Goal: Transaction & Acquisition: Purchase product/service

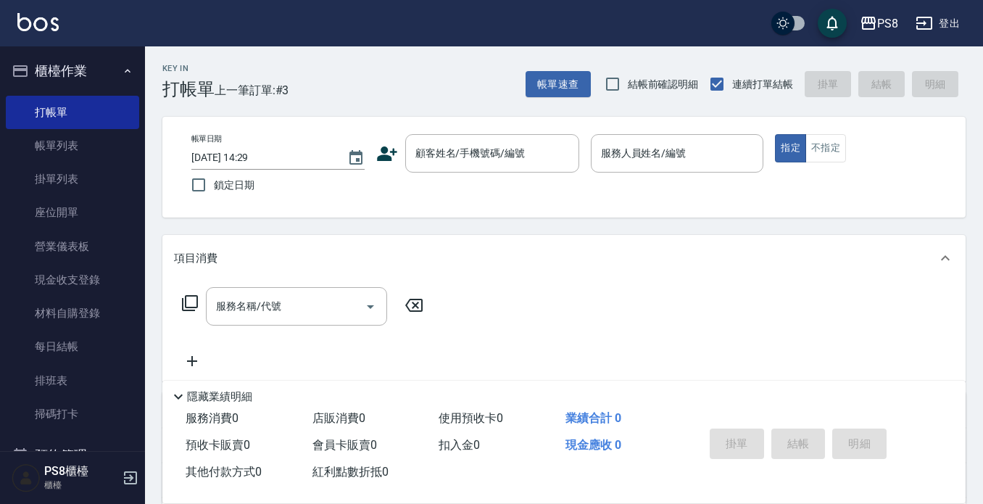
click at [784, 353] on div "Key In 打帳單 上一筆訂單:#3 帳單速查 結帳前確認明細 連續打單結帳 掛單 結帳 明細 帳單日期 2025/08/15 14:29 鎖定日期 顧客姓…" at bounding box center [564, 376] width 838 height 660
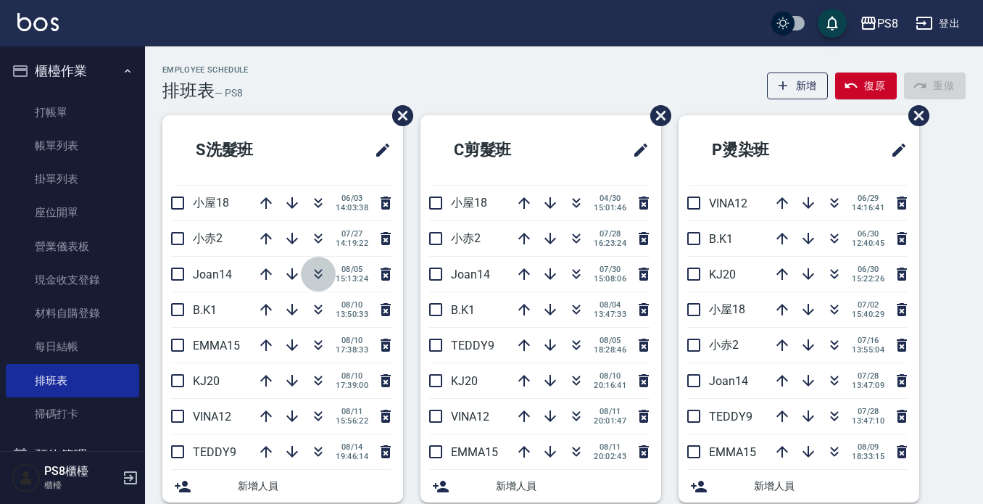
click at [310, 278] on icon "button" at bounding box center [318, 273] width 17 height 17
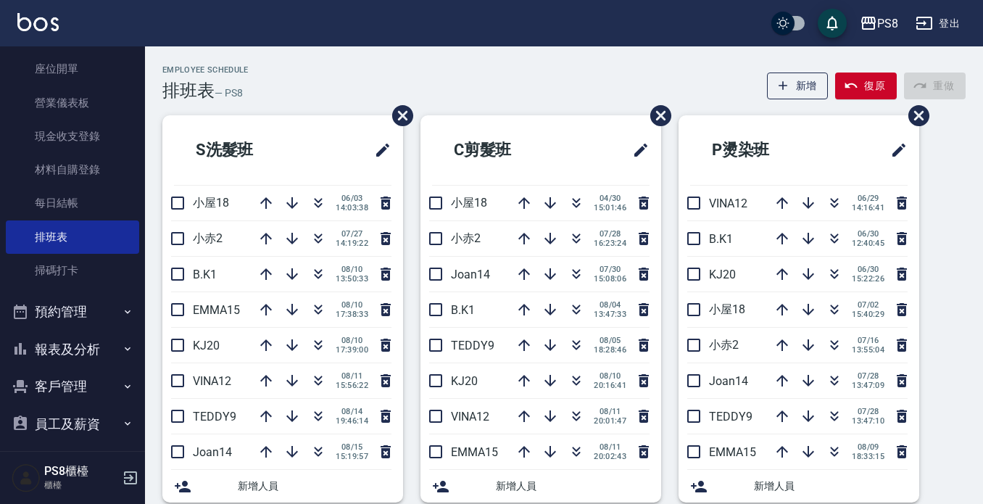
scroll to position [145, 0]
click at [82, 349] on button "報表及分析" at bounding box center [72, 348] width 133 height 38
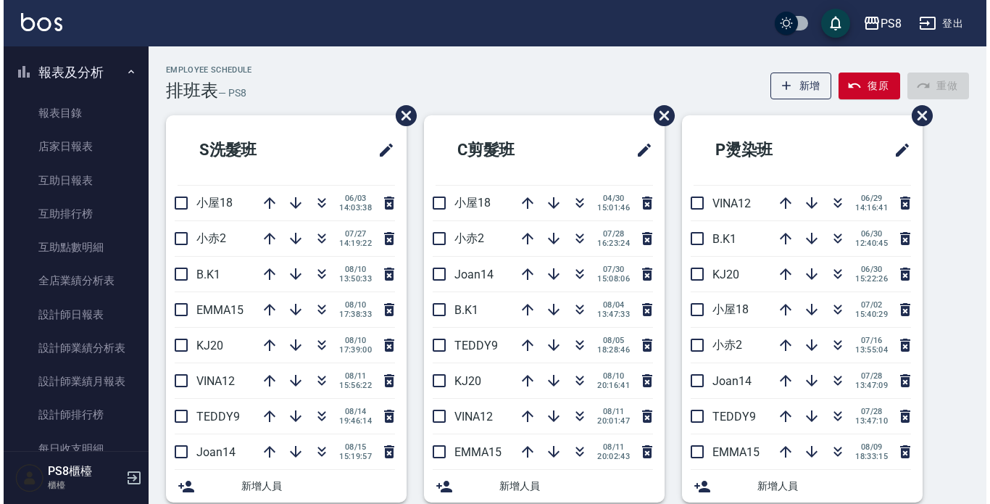
scroll to position [580, 0]
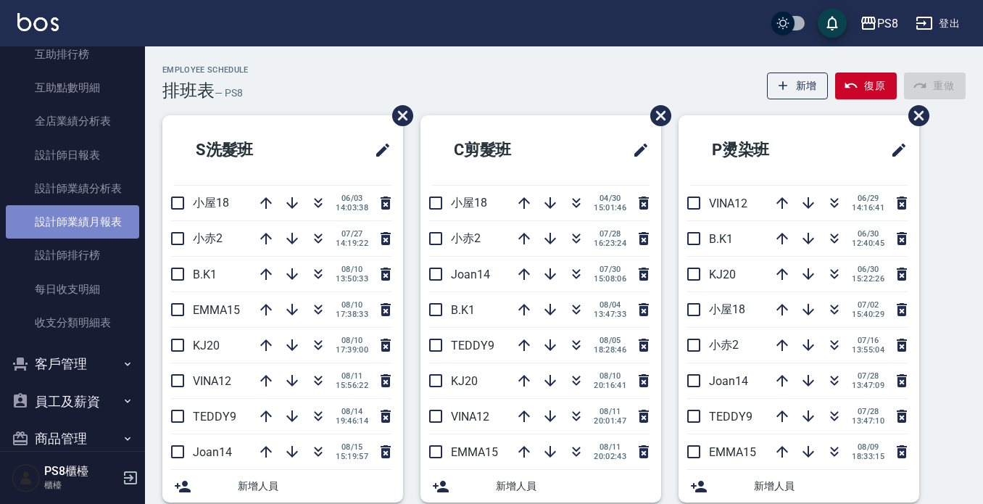
click at [90, 227] on link "設計師業績月報表" at bounding box center [72, 221] width 133 height 33
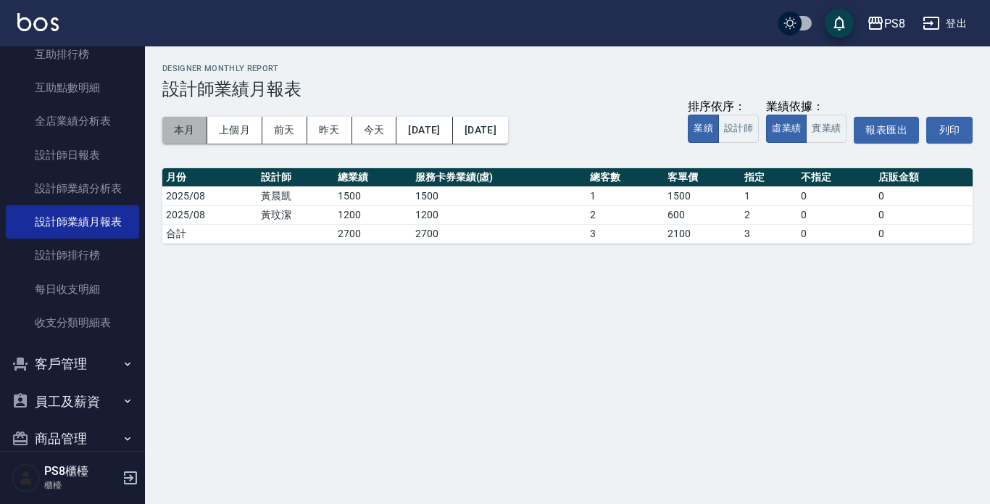
click at [193, 128] on button "本月" at bounding box center [184, 130] width 45 height 27
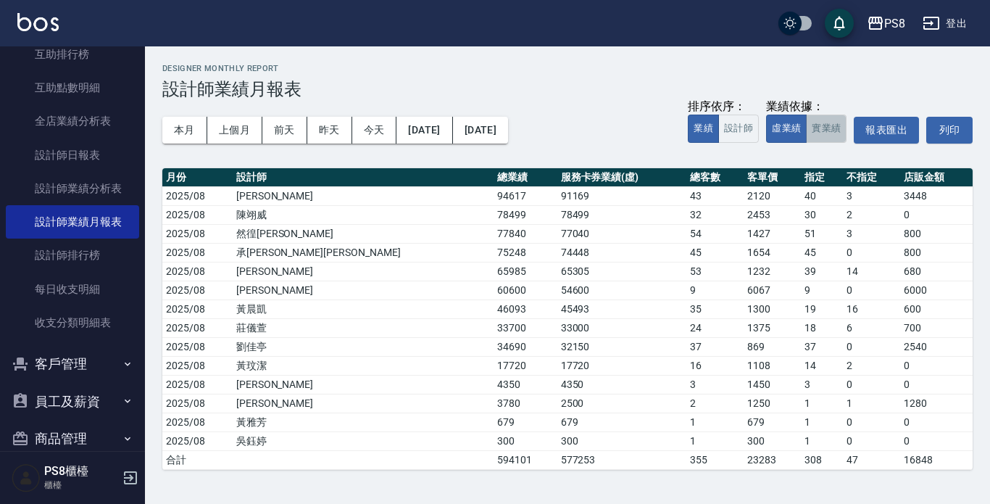
click at [837, 135] on button "實業績" at bounding box center [826, 129] width 41 height 28
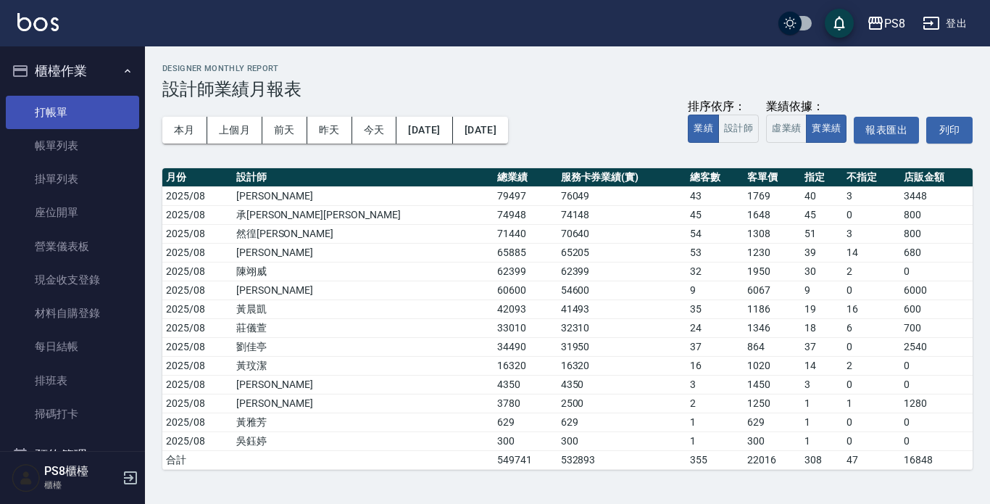
click at [60, 112] on link "打帳單" at bounding box center [72, 112] width 133 height 33
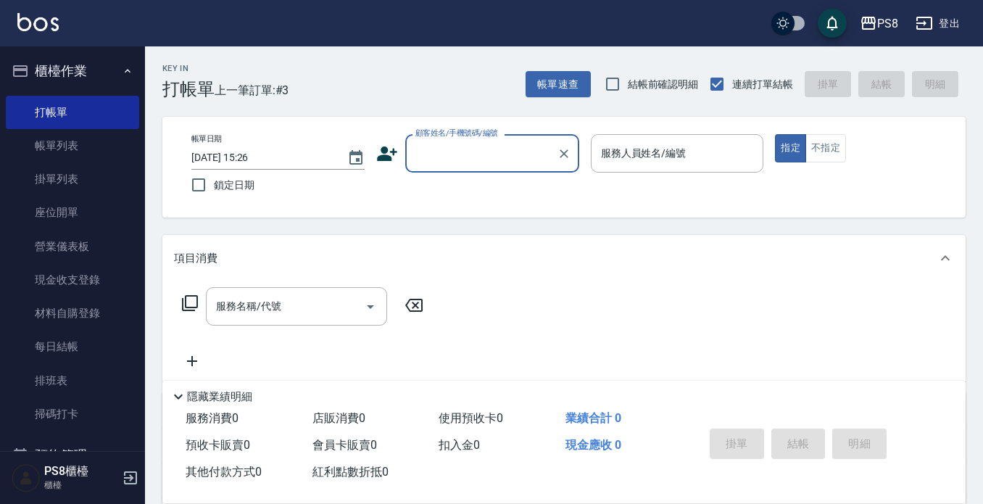
drag, startPoint x: 552, startPoint y: 157, endPoint x: 544, endPoint y: 156, distance: 7.4
click at [550, 157] on div "顧客姓名/手機號碼/編號" at bounding box center [492, 153] width 174 height 38
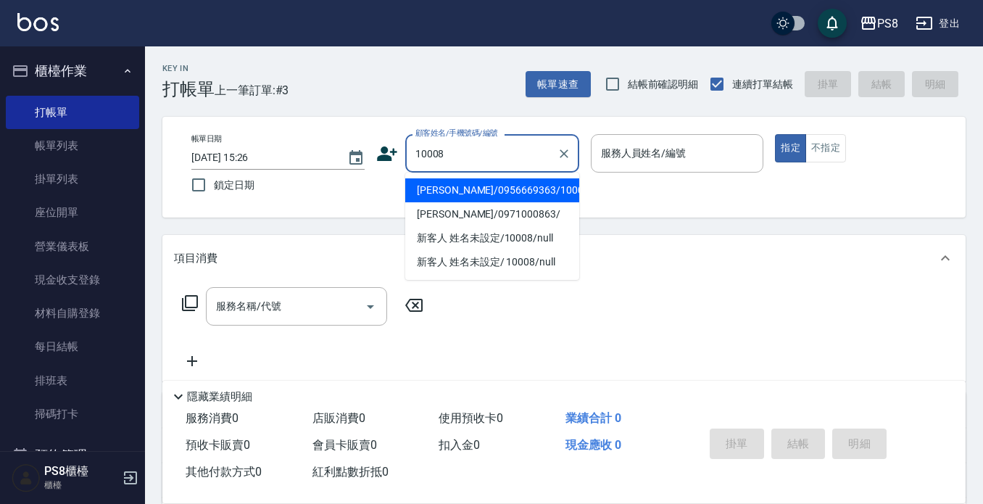
click at [555, 182] on li "[PERSON_NAME]/0956669363/10008" at bounding box center [492, 190] width 174 height 24
type input "[PERSON_NAME]/0956669363/10008"
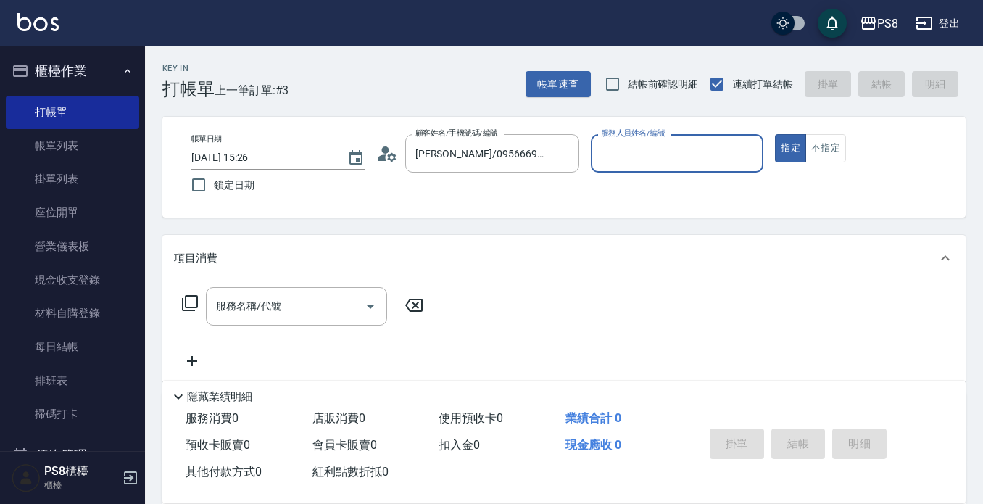
type input "SANNY-10"
click at [783, 144] on button "指定" at bounding box center [790, 148] width 31 height 28
click at [299, 312] on input "服務名稱/代號" at bounding box center [285, 306] width 146 height 25
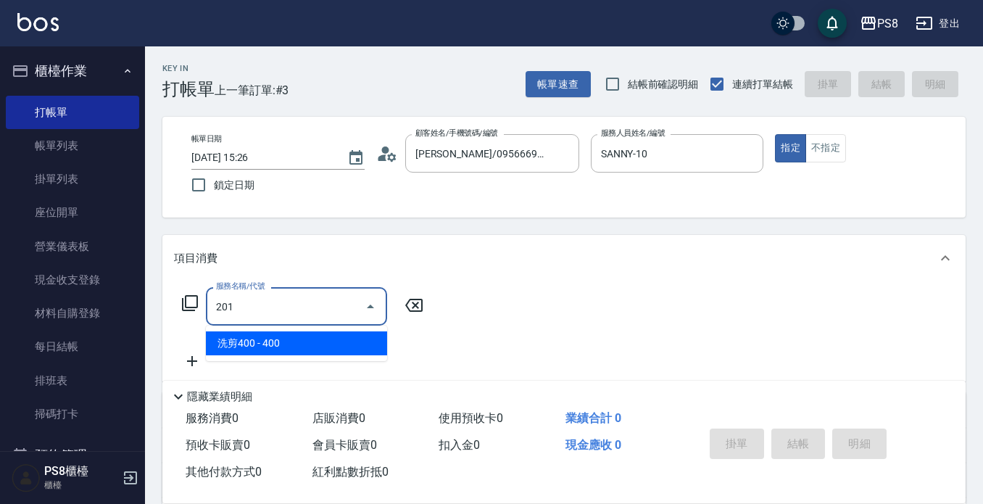
click at [329, 346] on span "洗剪400 - 400" at bounding box center [296, 343] width 181 height 24
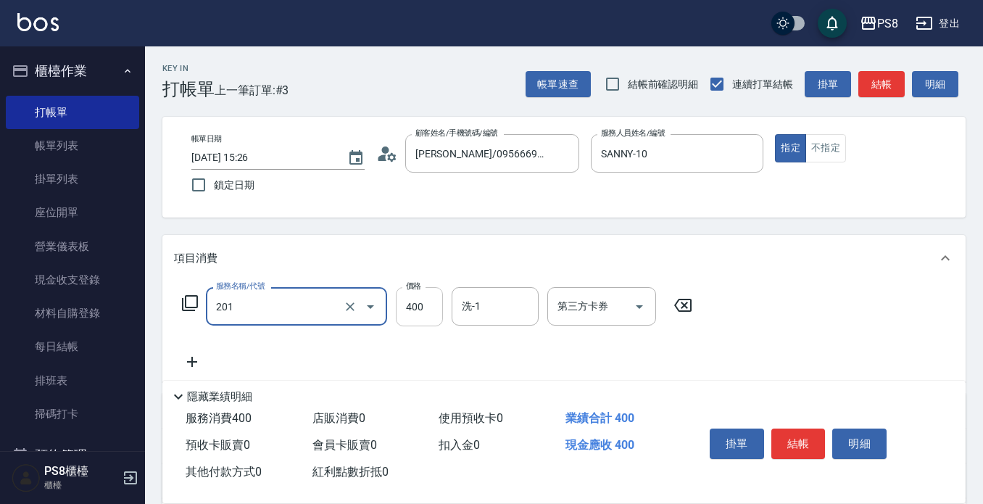
type input "洗剪400(201)"
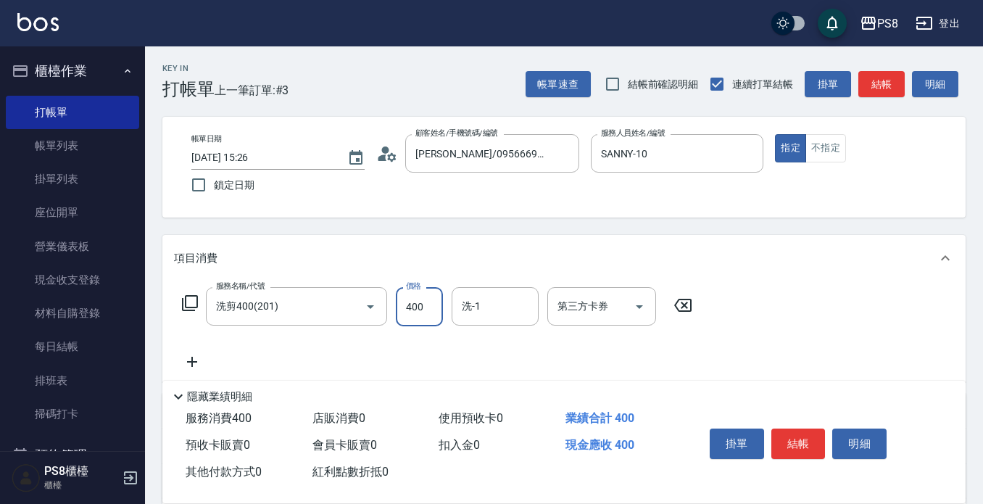
click at [431, 299] on input "400" at bounding box center [419, 306] width 47 height 39
type input "550"
click at [192, 367] on icon at bounding box center [192, 362] width 10 height 10
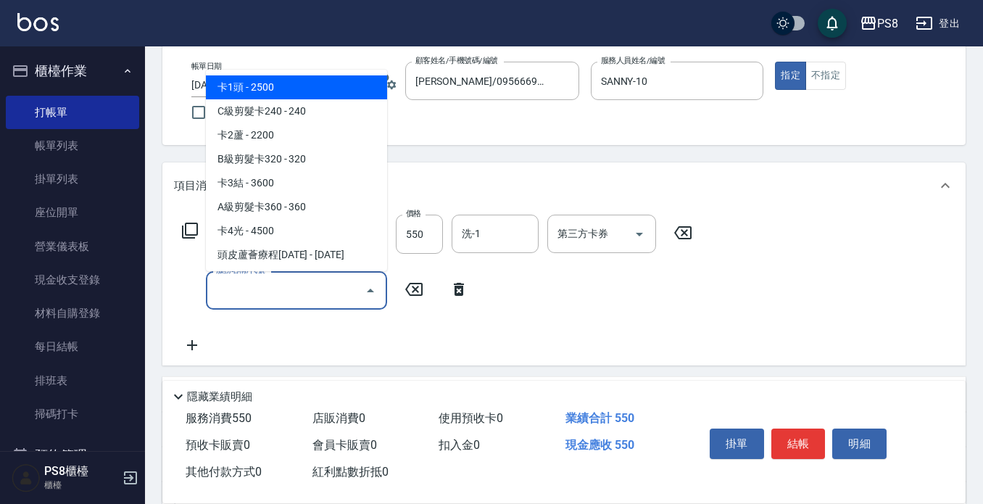
click at [265, 297] on input "服務名稱/代號" at bounding box center [285, 290] width 146 height 25
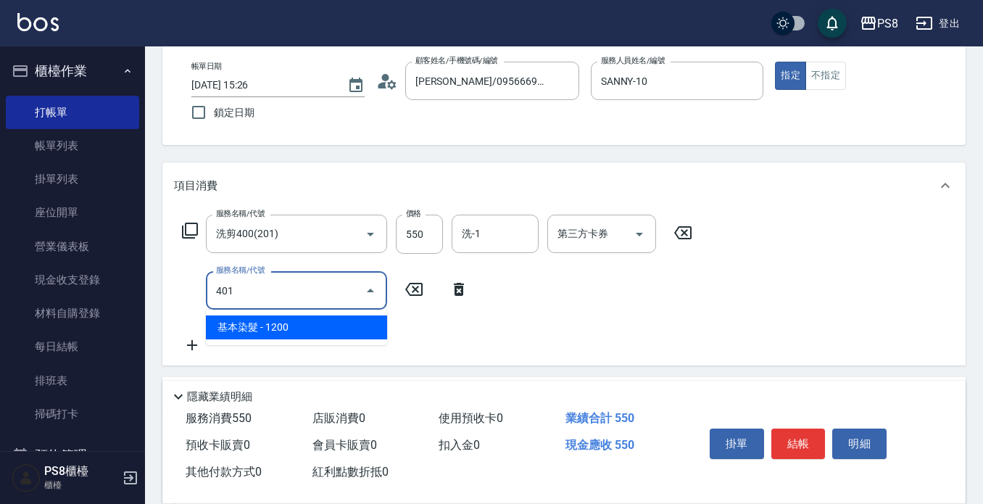
click at [273, 326] on span "基本染髮 - 1200" at bounding box center [296, 327] width 181 height 24
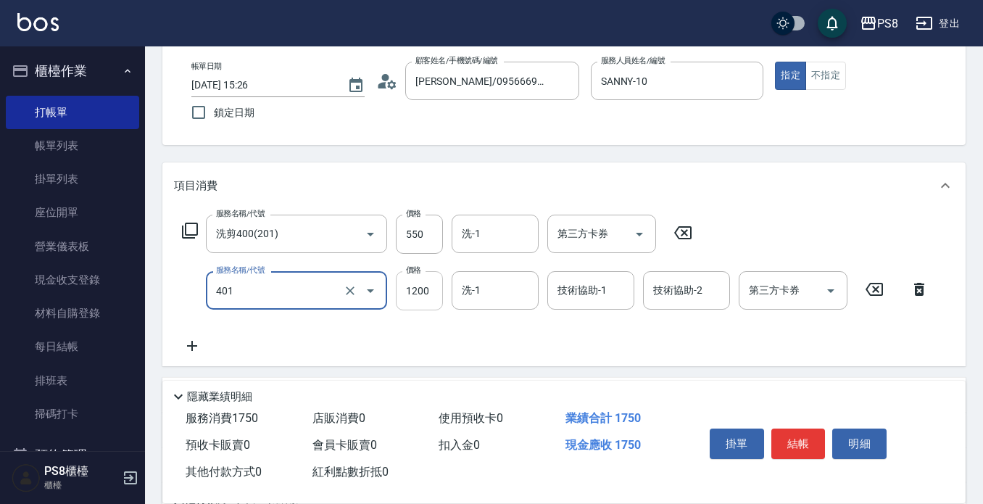
type input "基本染髮(401)"
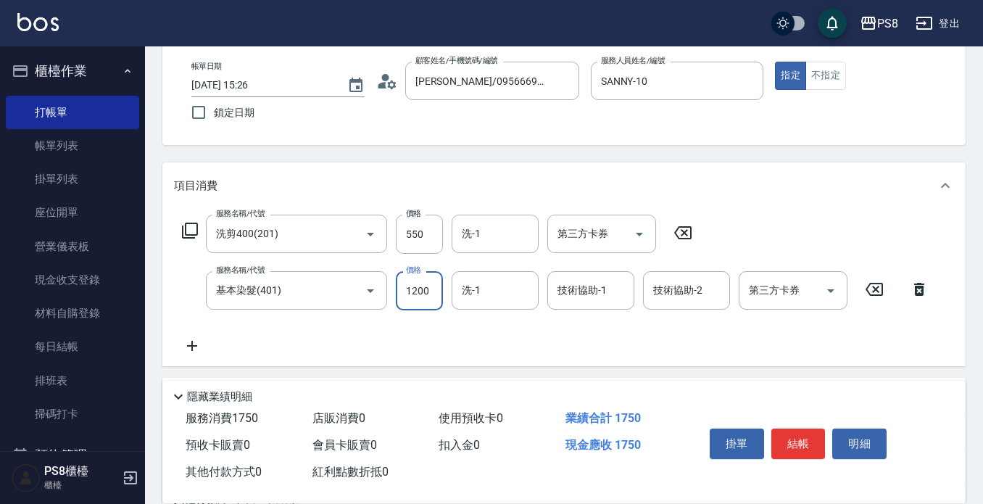
click at [437, 277] on input "1200" at bounding box center [419, 290] width 47 height 39
type input "3800"
click at [792, 432] on button "結帳" at bounding box center [798, 443] width 54 height 30
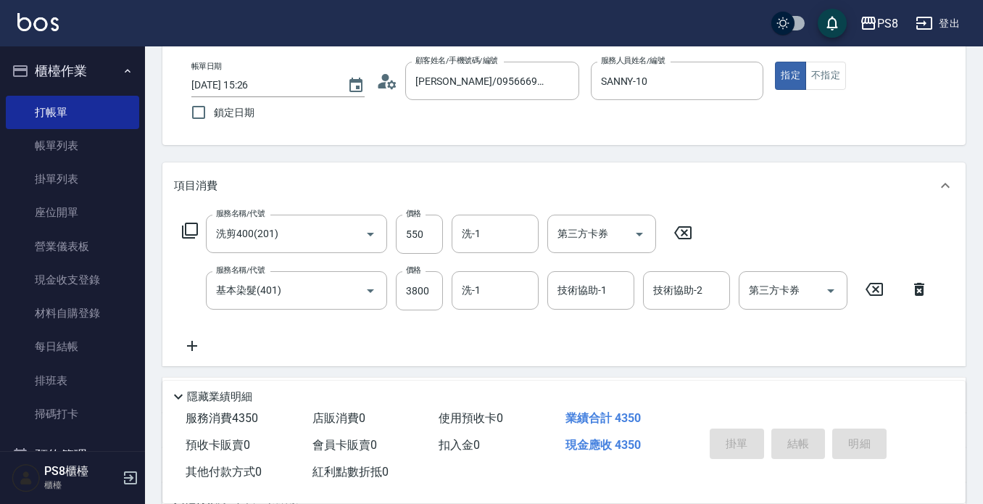
type input "[DATE] 15:28"
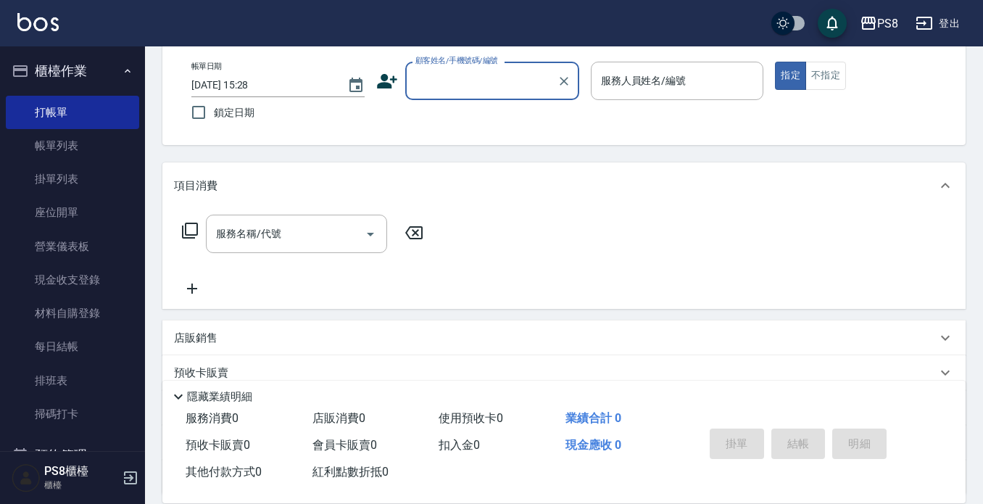
click at [458, 76] on input "顧客姓名/手機號碼/編號" at bounding box center [481, 80] width 139 height 25
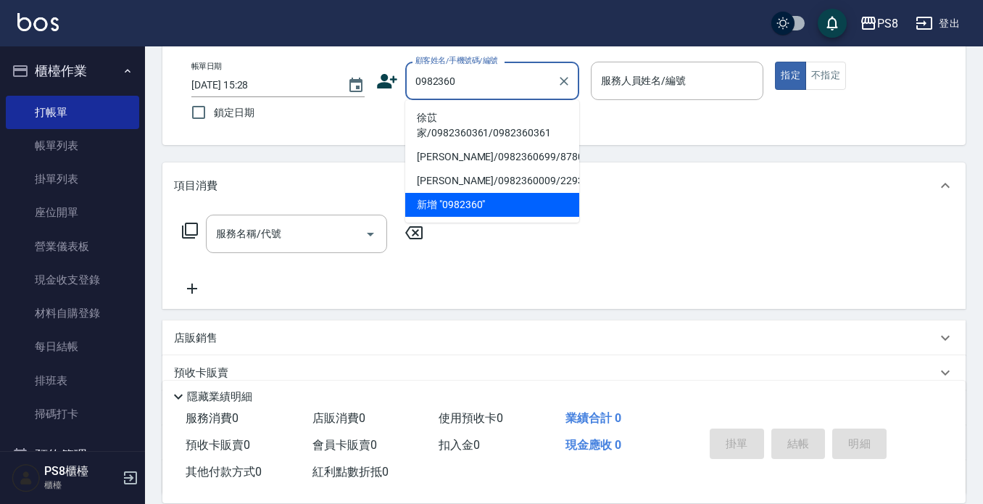
click at [464, 127] on li "徐苡家/0982360361/0982360361" at bounding box center [492, 125] width 174 height 39
type input "徐苡家/0982360361/0982360361"
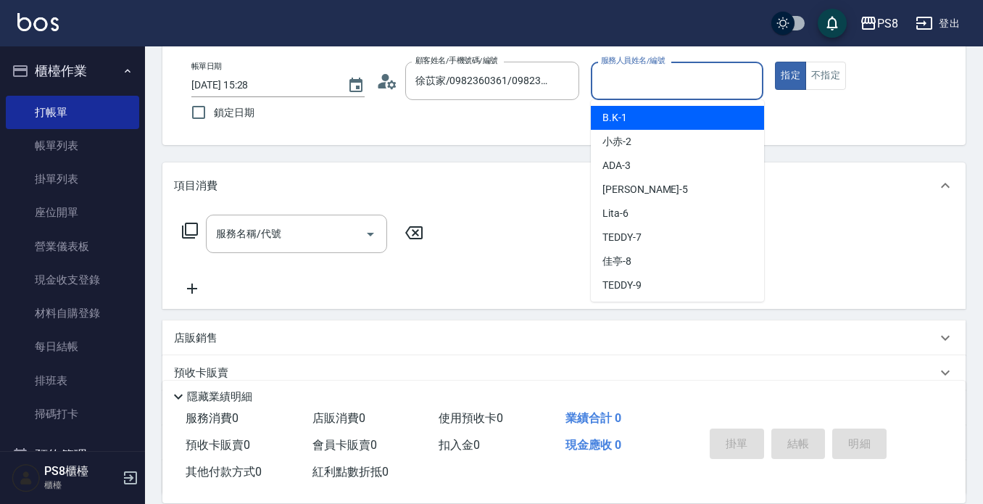
click at [679, 79] on input "服務人員姓名/編號" at bounding box center [677, 80] width 160 height 25
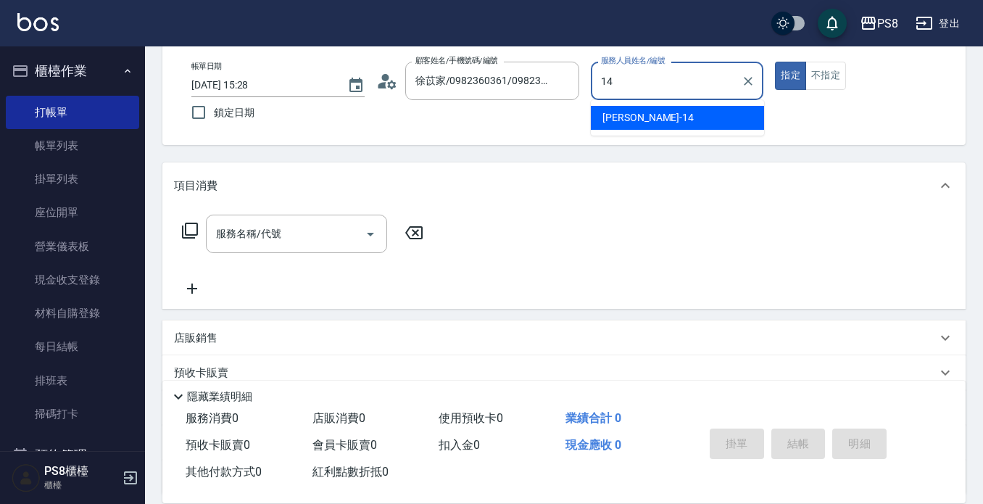
type input "[PERSON_NAME]-14"
type button "true"
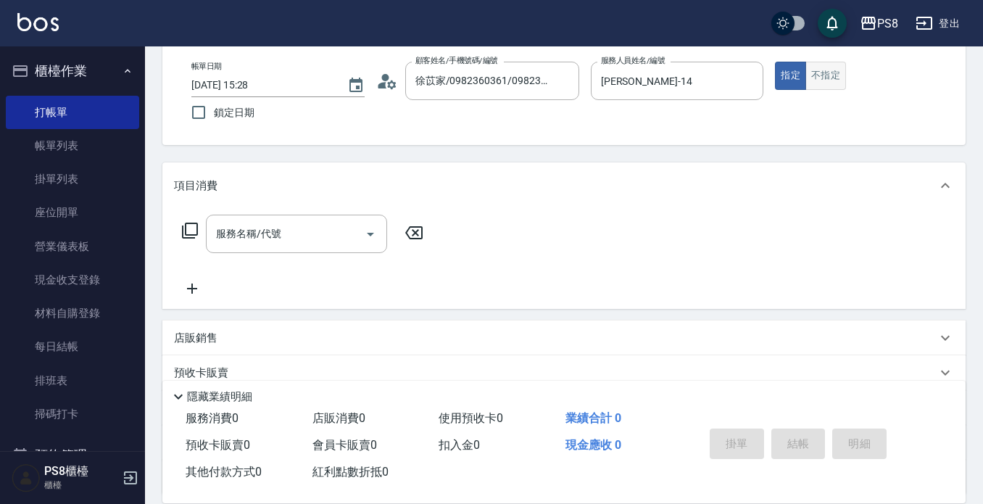
click at [820, 71] on button "不指定" at bounding box center [825, 76] width 41 height 28
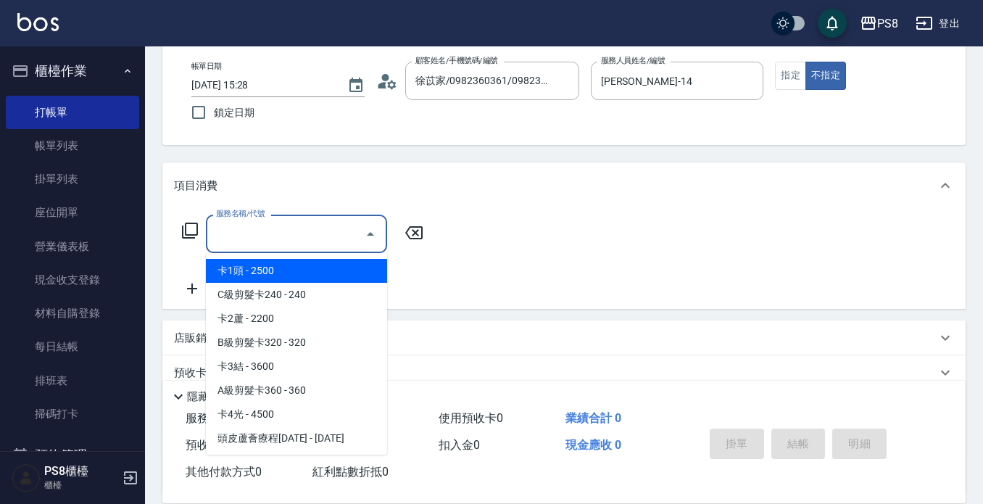
click at [270, 237] on input "服務名稱/代號" at bounding box center [285, 233] width 146 height 25
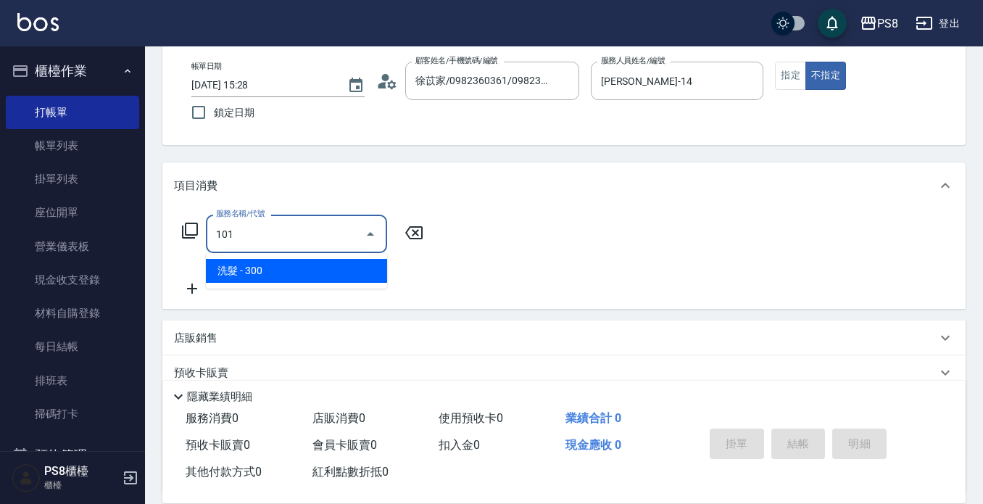
click at [280, 273] on span "洗髮 - 300" at bounding box center [296, 271] width 181 height 24
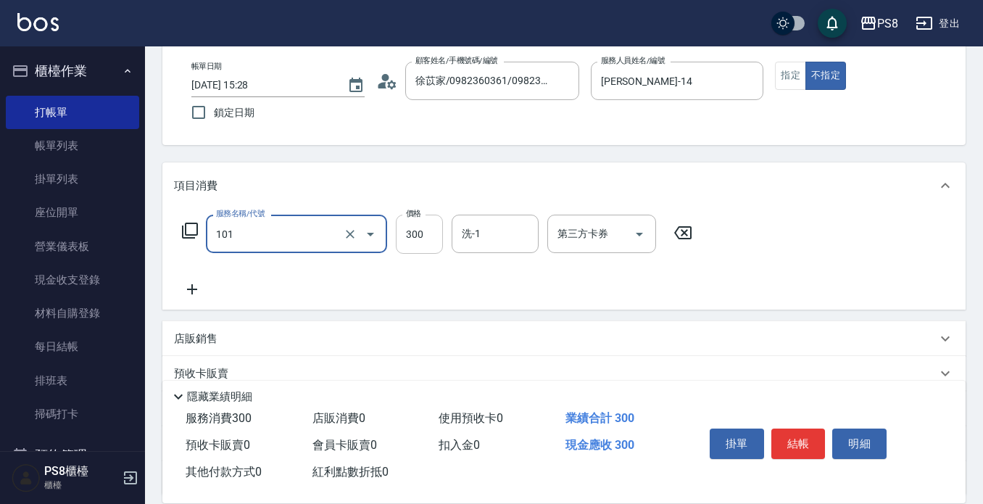
type input "洗髮(101)"
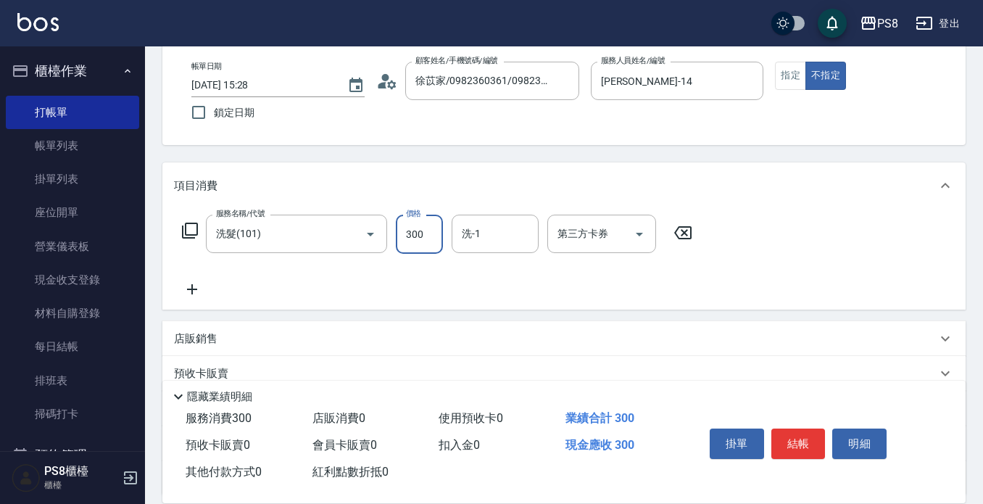
click at [428, 233] on input "300" at bounding box center [419, 234] width 47 height 39
type input "400"
click at [802, 439] on button "結帳" at bounding box center [798, 443] width 54 height 30
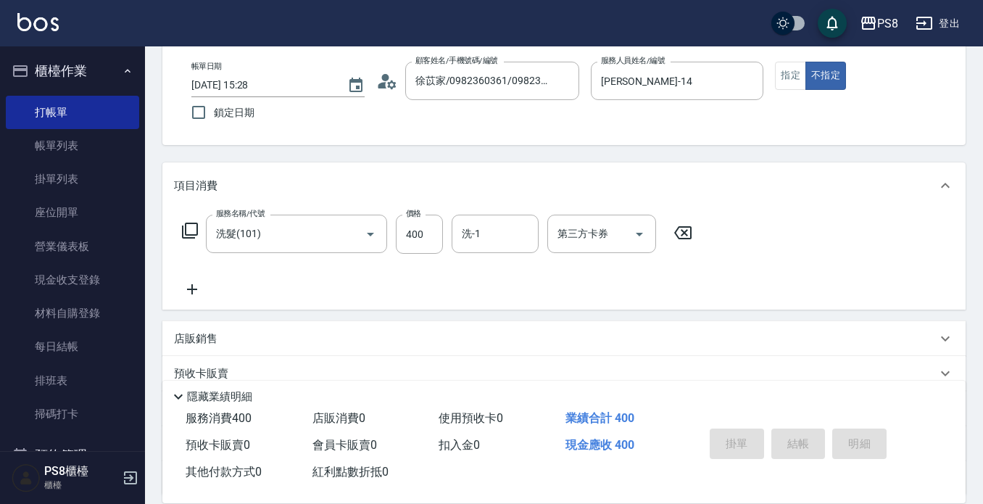
type input "[DATE] 15:50"
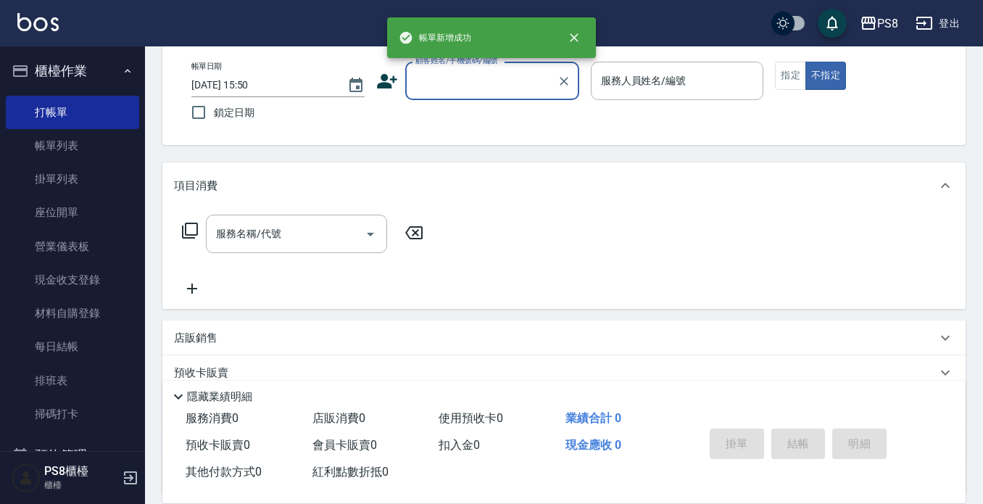
scroll to position [0, 0]
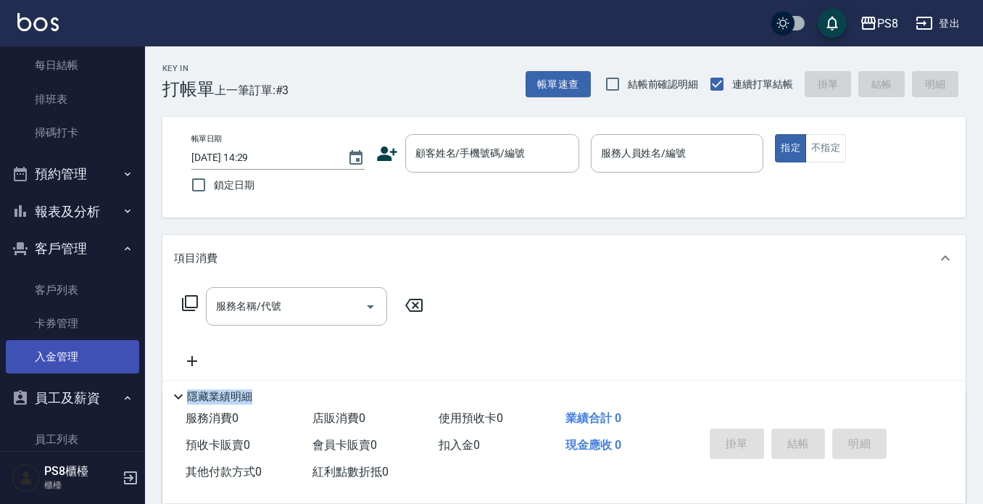
scroll to position [290, 0]
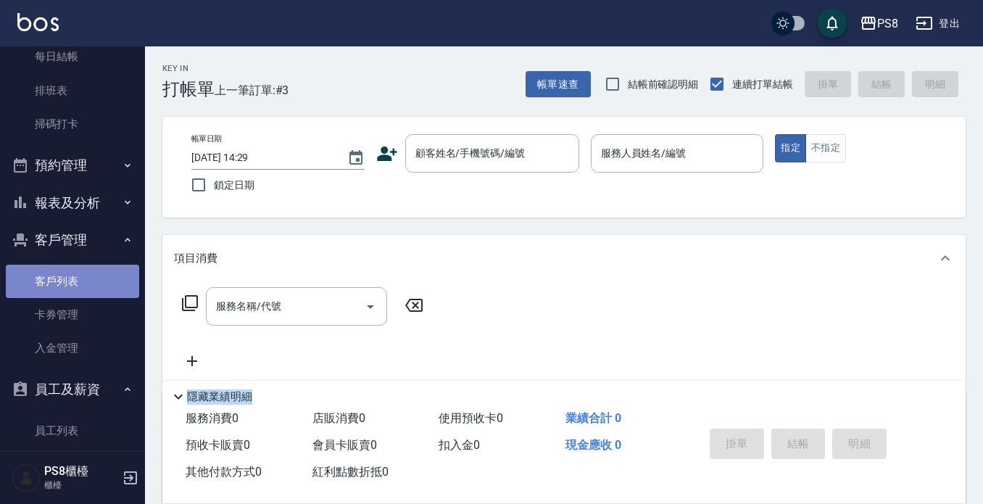
click at [72, 269] on link "客戶列表" at bounding box center [72, 281] width 133 height 33
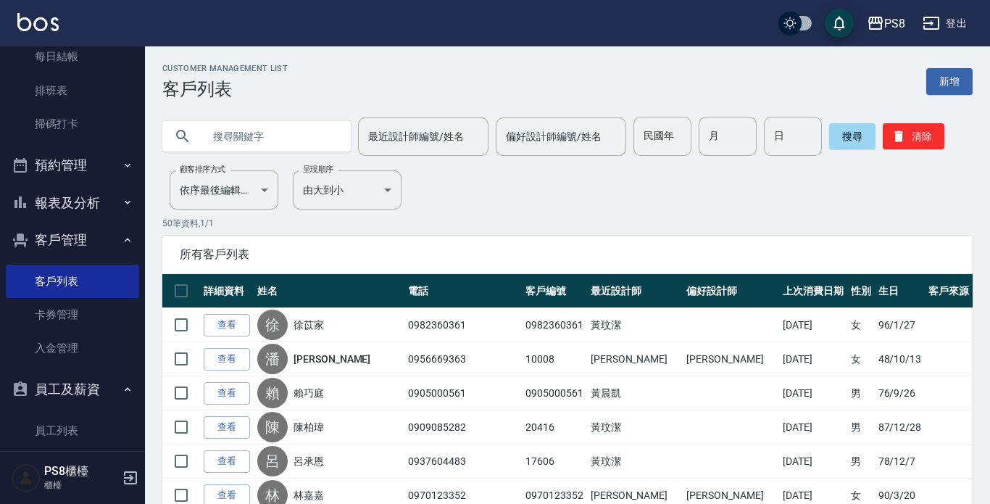
click at [284, 130] on input "text" at bounding box center [271, 136] width 136 height 39
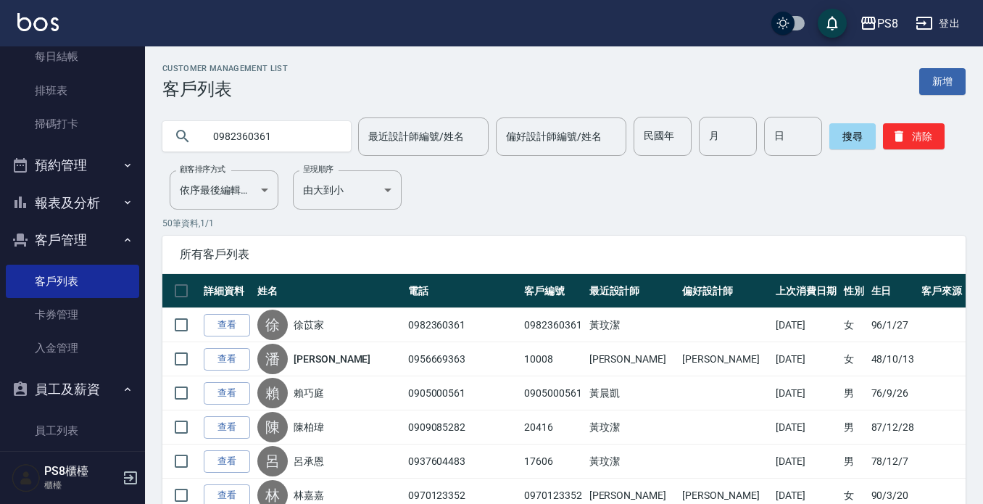
type input "0982360361"
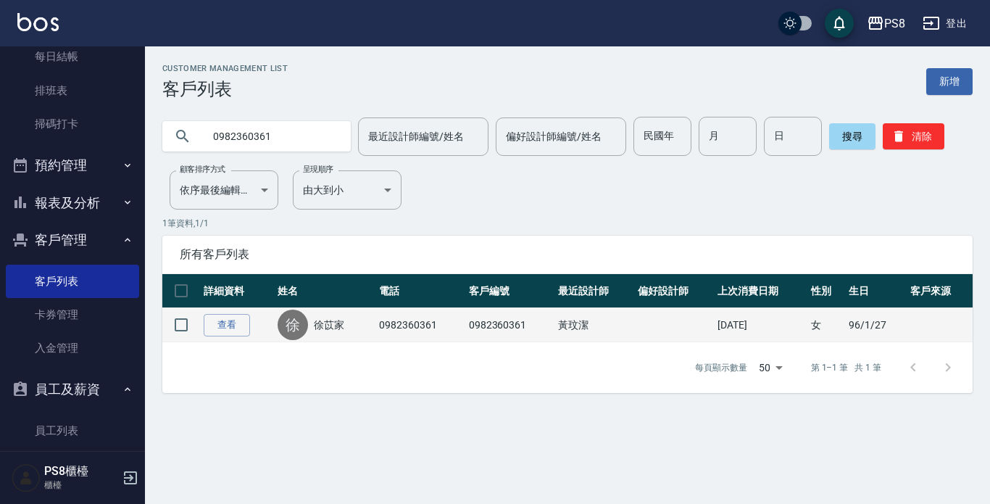
click at [339, 325] on link "徐苡家" at bounding box center [329, 325] width 30 height 14
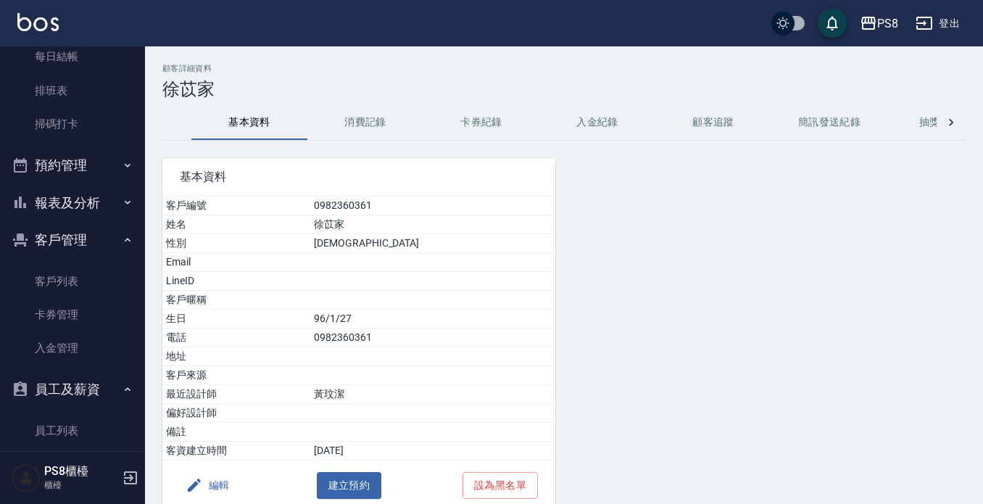
click at [374, 113] on button "消費記錄" at bounding box center [365, 122] width 116 height 35
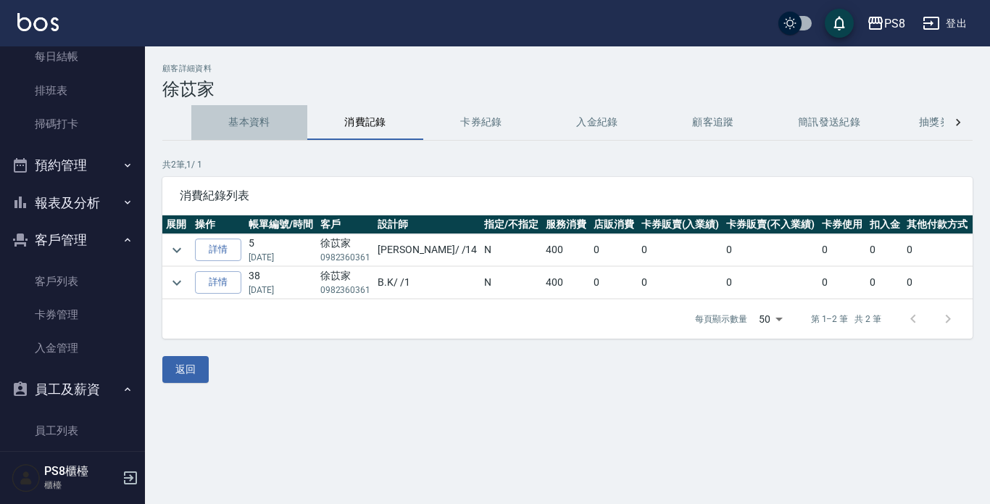
click at [235, 119] on button "基本資料" at bounding box center [249, 122] width 116 height 35
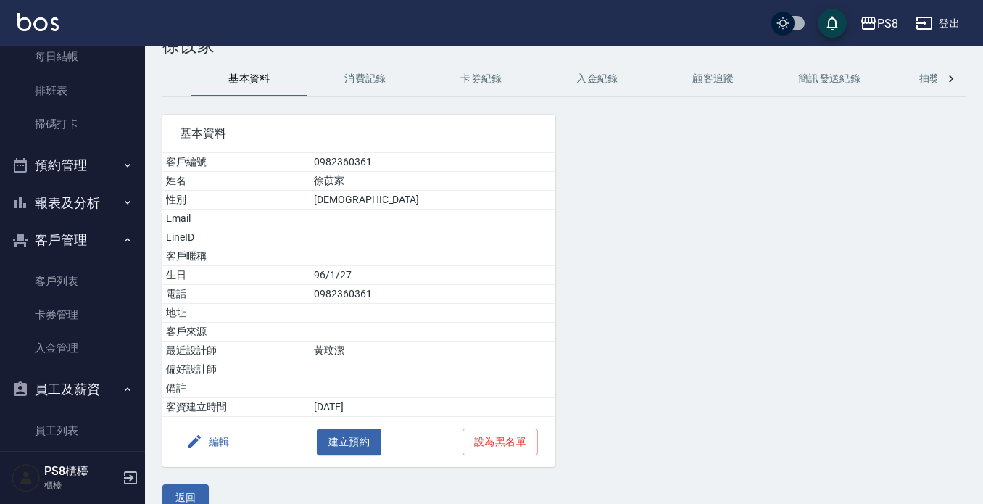
scroll to position [67, 0]
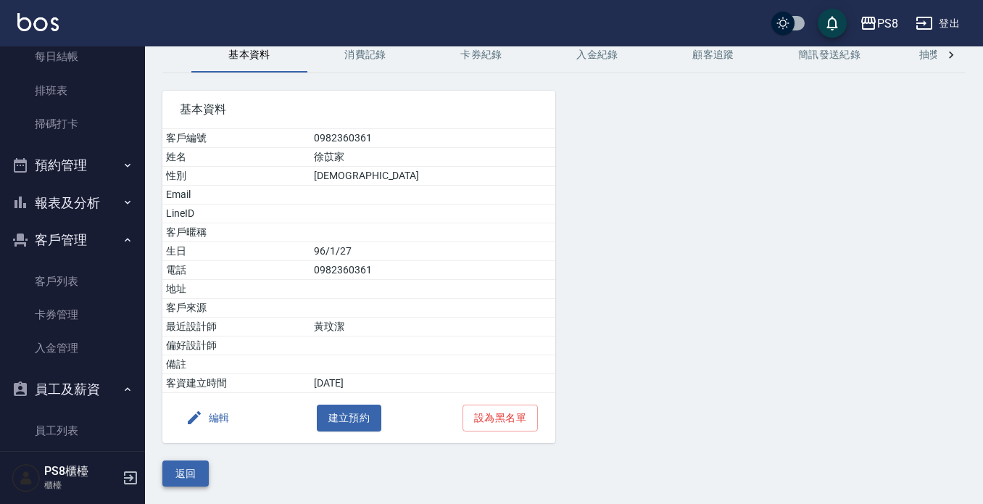
click at [170, 471] on button "返回" at bounding box center [185, 473] width 46 height 27
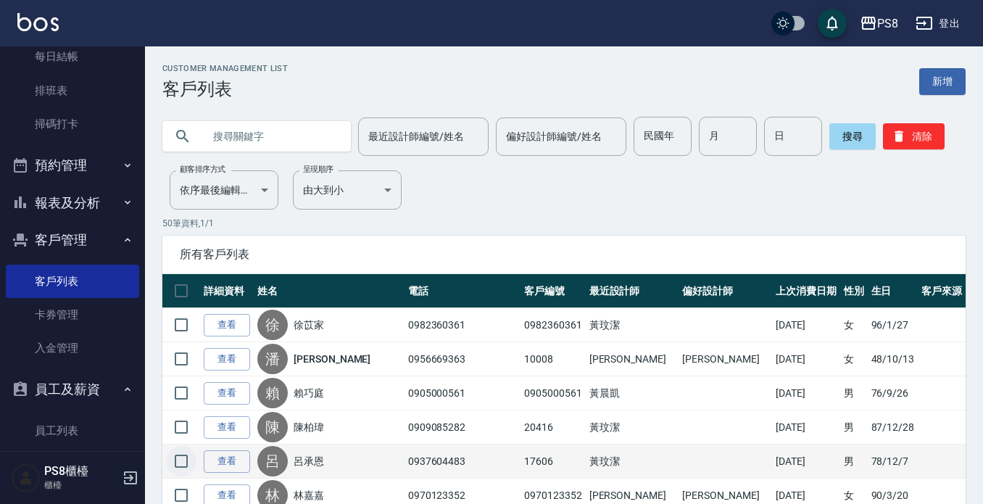
click at [178, 471] on input "checkbox" at bounding box center [181, 461] width 30 height 30
checkbox input "true"
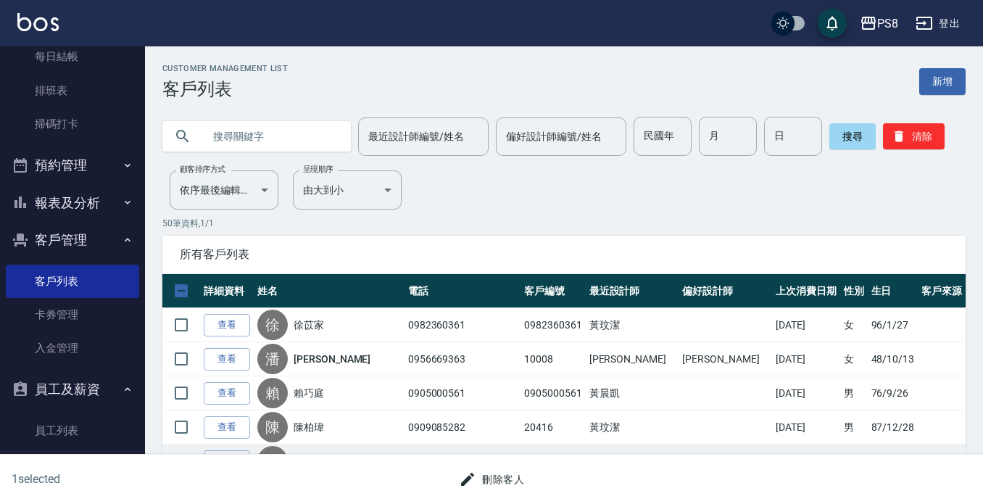
drag, startPoint x: 180, startPoint y: 468, endPoint x: 434, endPoint y: 196, distance: 372.9
drag, startPoint x: 644, startPoint y: 204, endPoint x: 634, endPoint y: 200, distance: 10.8
click at [73, 245] on button "客戶管理" at bounding box center [72, 240] width 133 height 38
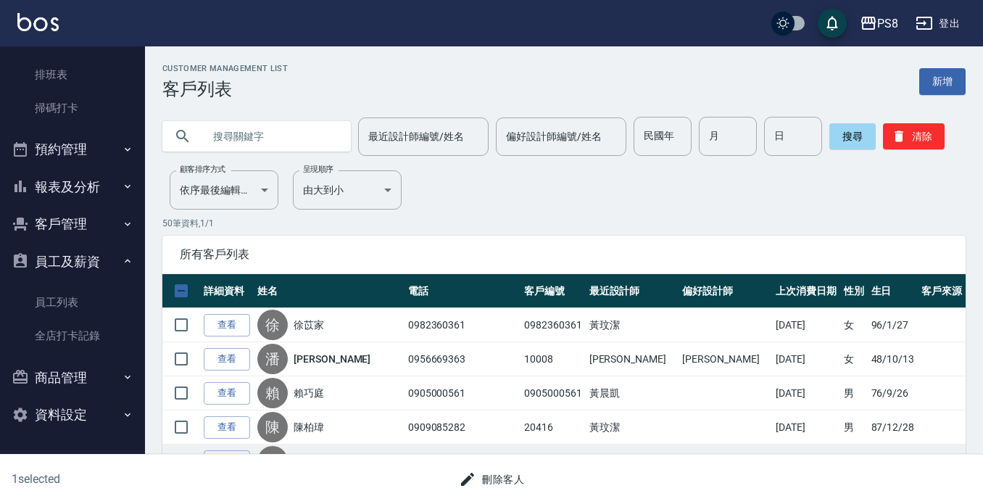
click at [71, 249] on button "員工及薪資" at bounding box center [72, 262] width 133 height 38
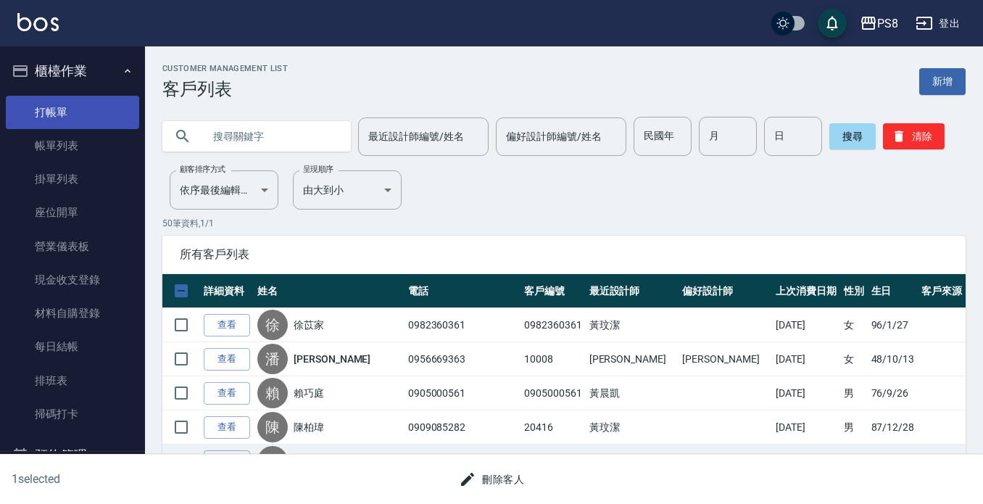
drag, startPoint x: 70, startPoint y: 122, endPoint x: 61, endPoint y: 102, distance: 21.7
click at [70, 122] on link "打帳單" at bounding box center [72, 112] width 133 height 33
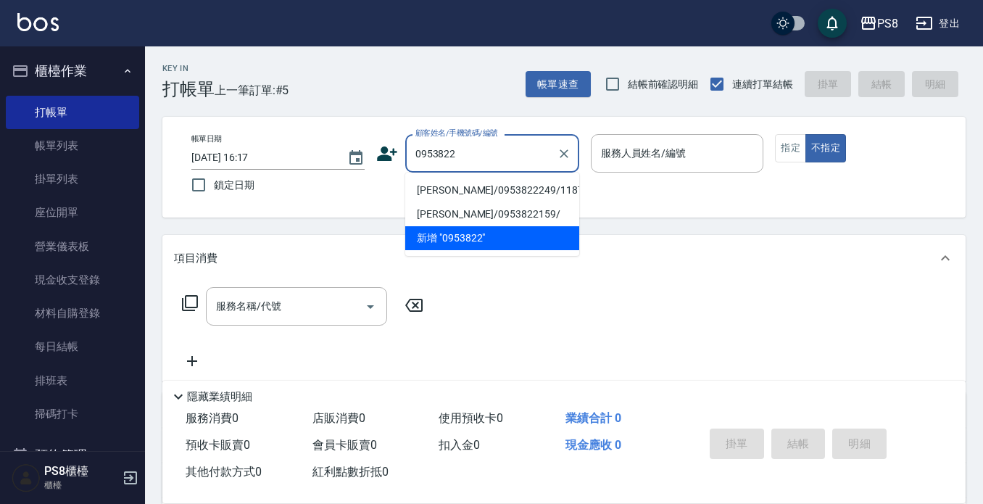
click at [503, 140] on div "0953822 顧客姓名/手機號碼/編號" at bounding box center [492, 153] width 174 height 38
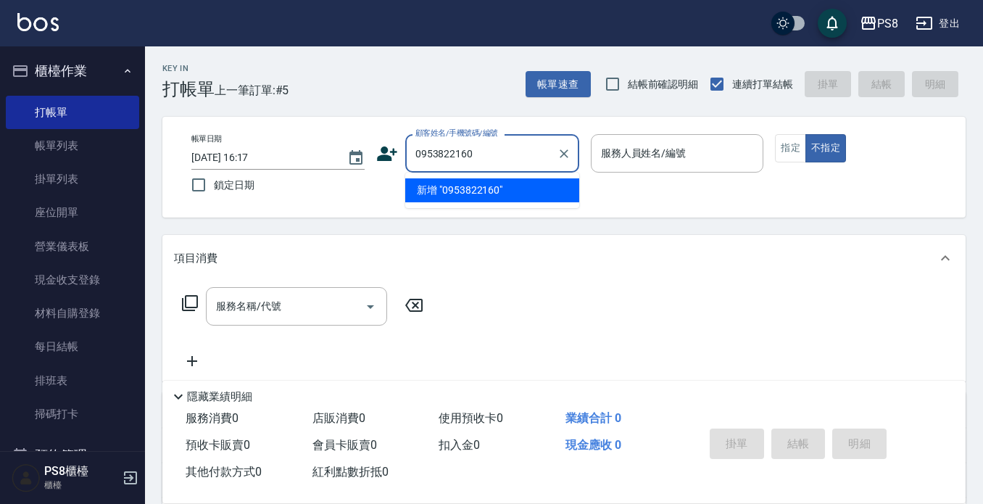
drag, startPoint x: 507, startPoint y: 156, endPoint x: 395, endPoint y: 154, distance: 111.7
click at [395, 154] on div "顧客姓名/手機號碼/編號 0953822160 顧客姓名/手機號碼/編號" at bounding box center [477, 153] width 203 height 38
type input "0953822160"
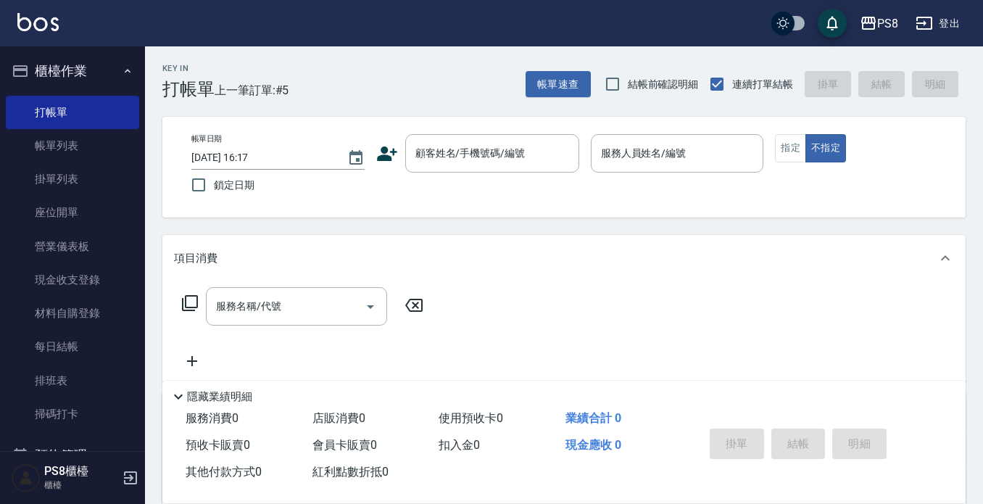
click at [383, 158] on icon at bounding box center [387, 153] width 20 height 14
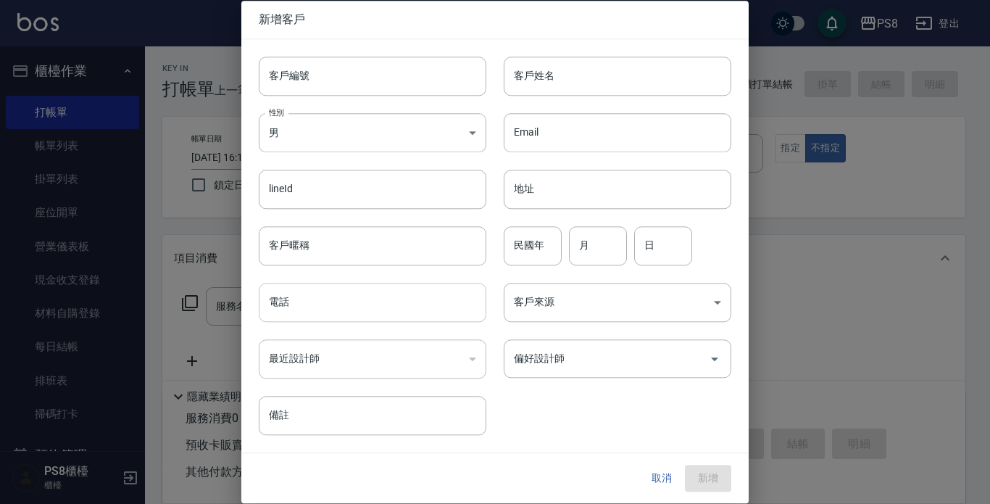
click at [310, 302] on input "電話" at bounding box center [373, 302] width 228 height 39
paste input "0953822160"
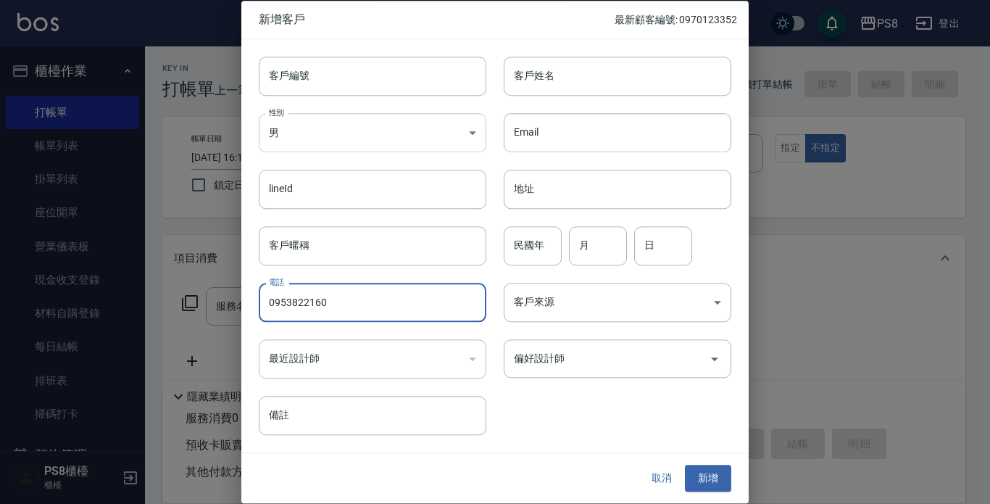
type input "0953822160"
click at [281, 131] on body "PS8 登出 櫃檯作業 打帳單 帳單列表 掛單列表 座位開單 營業儀表板 現金收支登錄 材料自購登錄 每日結帳 排班表 掃碼打卡 預約管理 預約管理 單日預約…" at bounding box center [495, 353] width 990 height 706
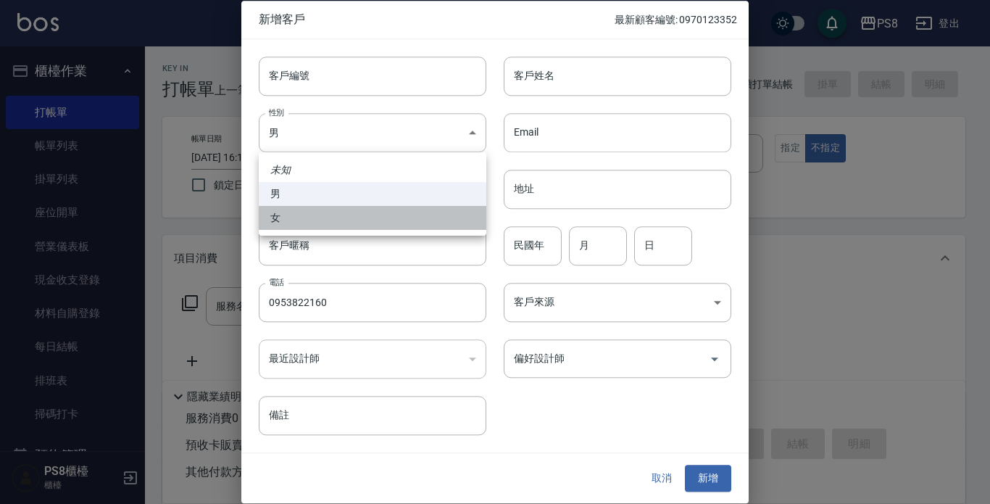
click at [291, 219] on li "女" at bounding box center [373, 218] width 228 height 24
type input "FEMALE"
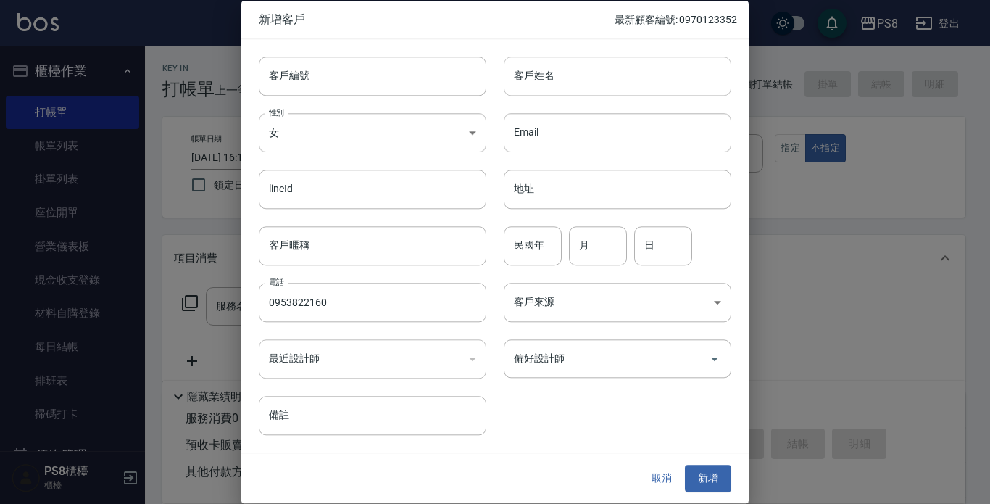
click at [593, 79] on input "客戶姓名" at bounding box center [618, 76] width 228 height 39
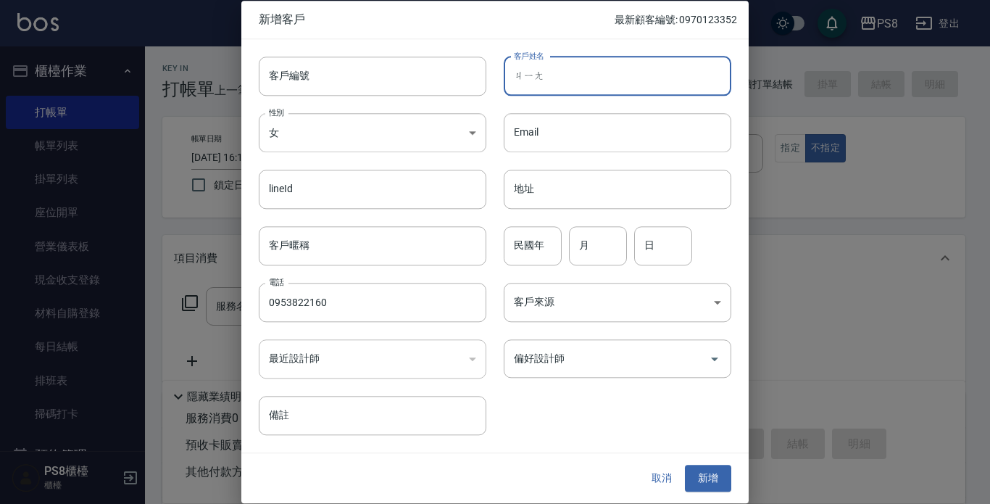
type input "將"
type input "姜鳳英"
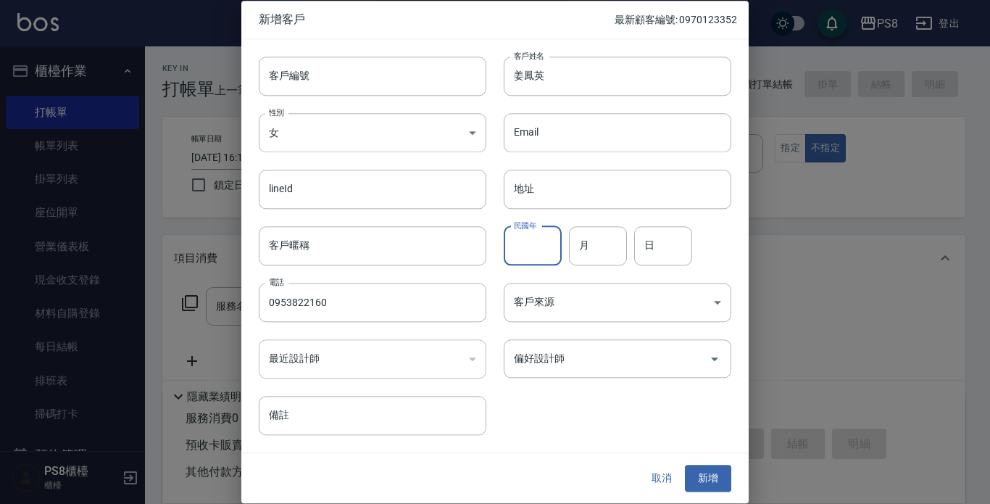
click at [518, 239] on input "民國年" at bounding box center [533, 245] width 58 height 39
type input "60"
type input "02"
type input "03"
click at [708, 481] on button "新增" at bounding box center [708, 478] width 46 height 27
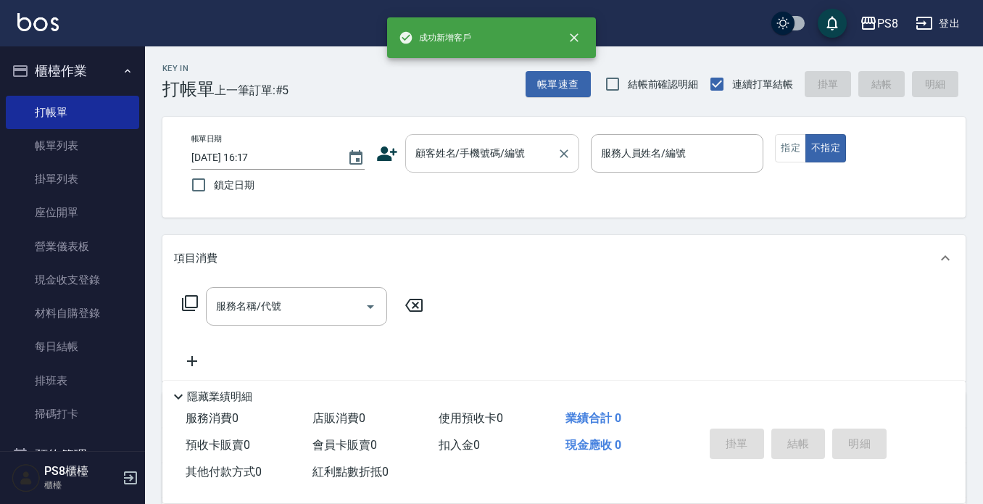
click at [471, 171] on div "顧客姓名/手機號碼/編號" at bounding box center [492, 153] width 174 height 38
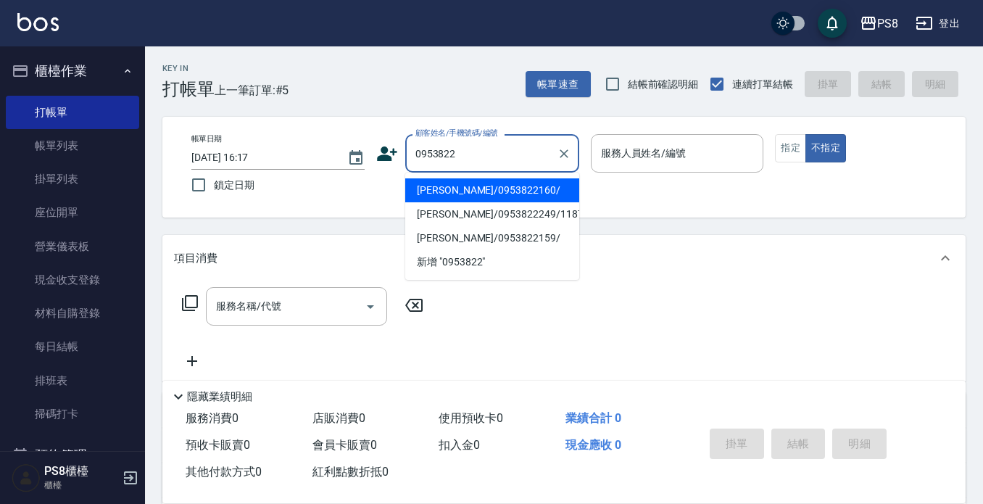
click at [444, 186] on li "姜鳳英/0953822160/" at bounding box center [492, 190] width 174 height 24
type input "姜鳳英/0953822160/"
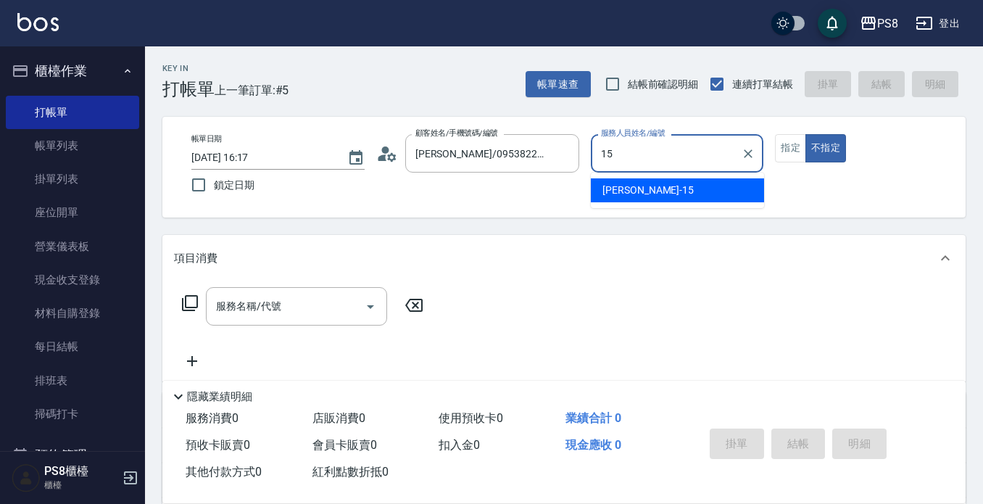
type input "EMMA-15"
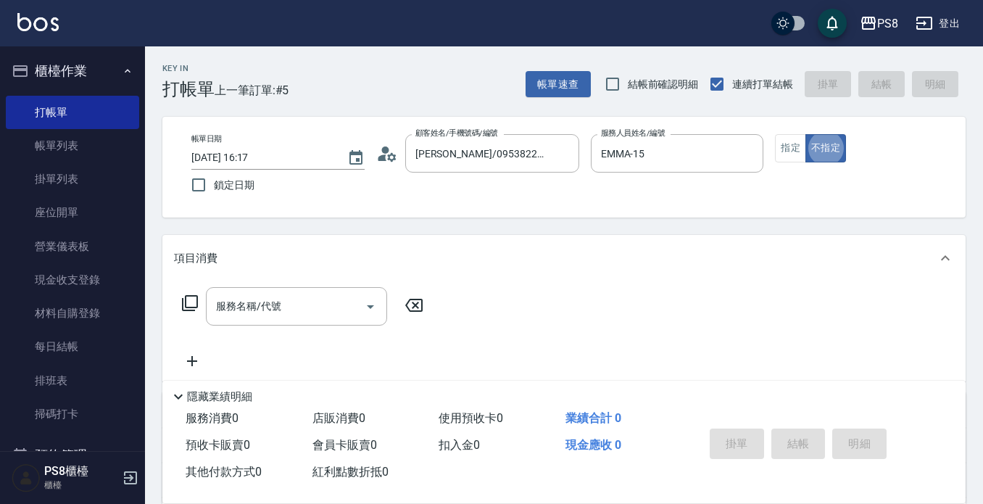
type button "false"
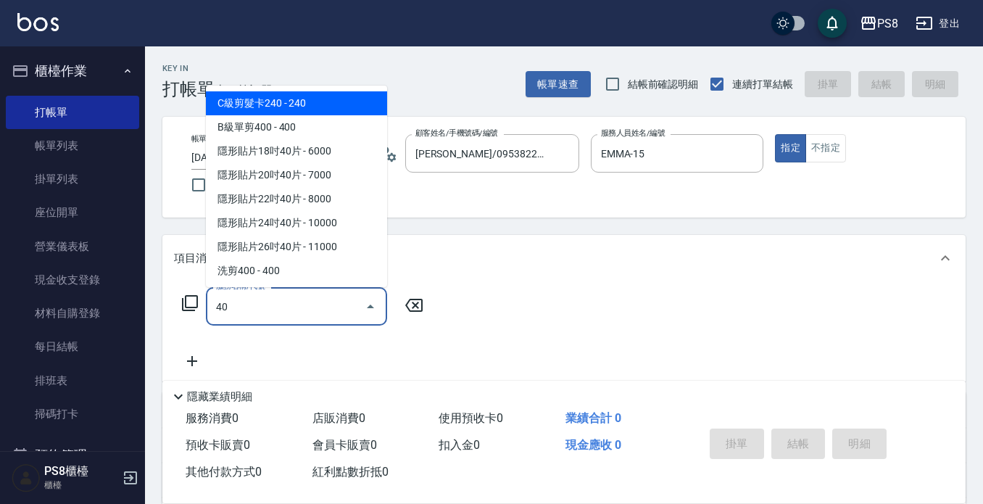
type input "4"
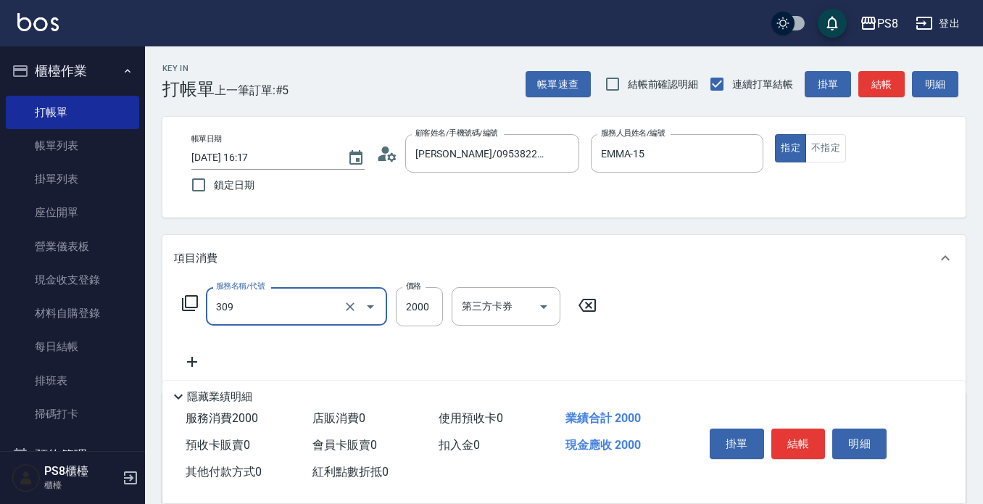
type input "嚴選溫塑(309)"
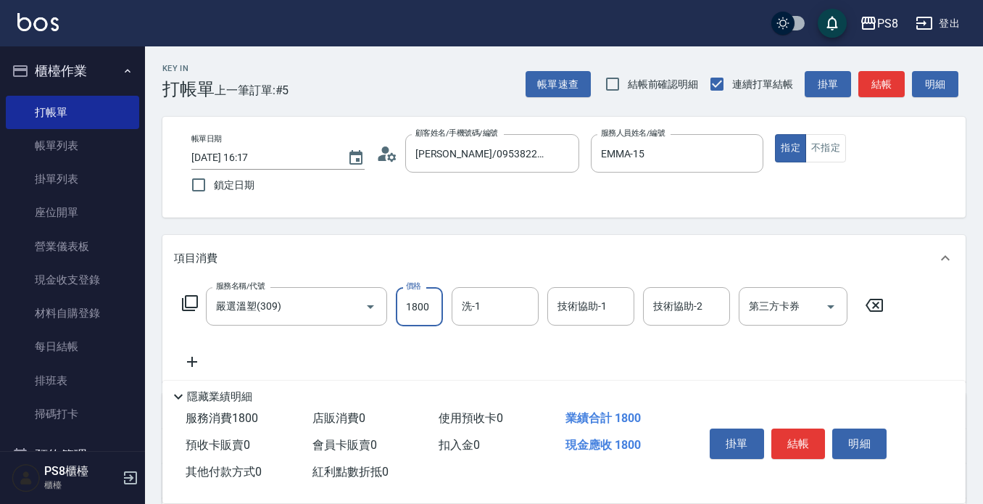
type input "1800"
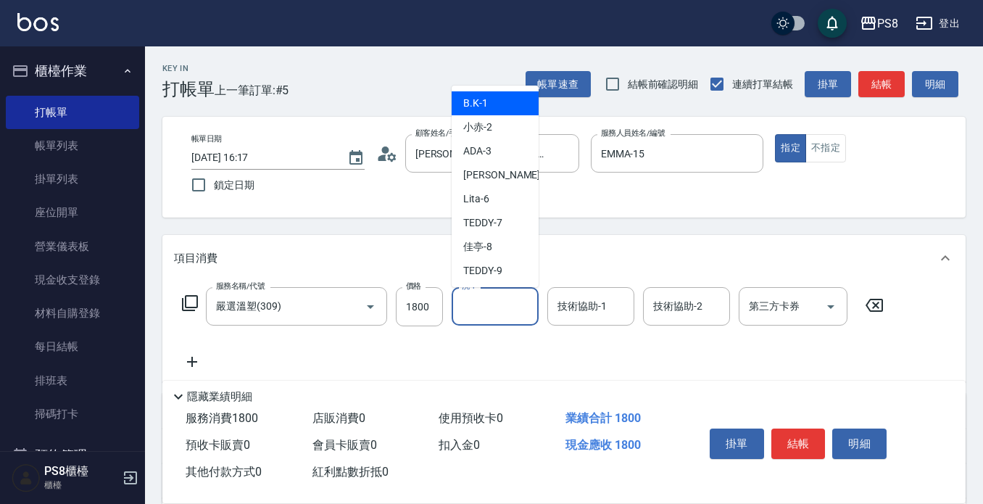
click at [494, 296] on input "洗-1" at bounding box center [495, 306] width 74 height 25
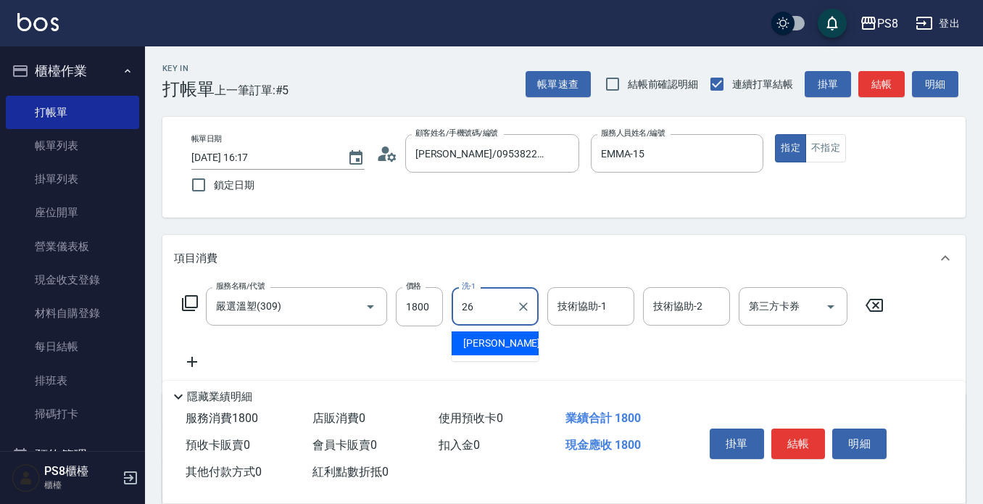
type input "苡真-26"
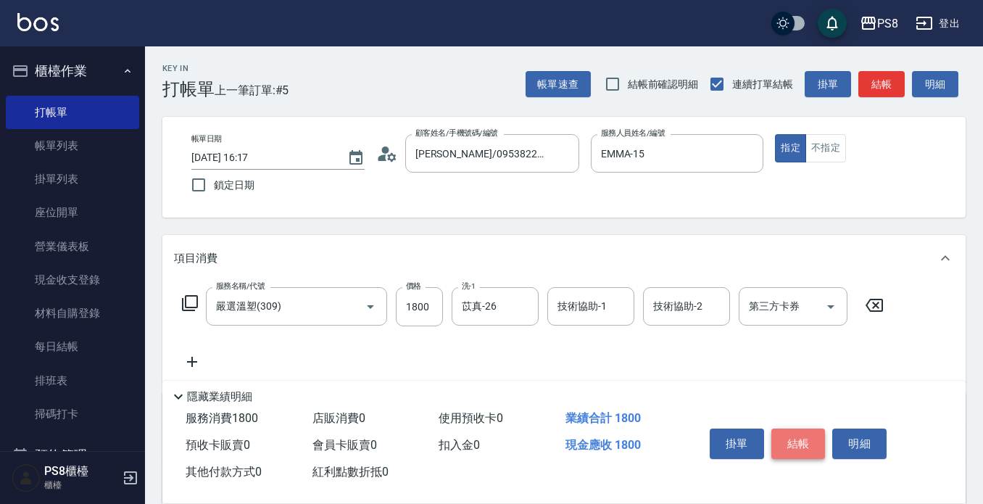
click at [805, 442] on button "結帳" at bounding box center [798, 443] width 54 height 30
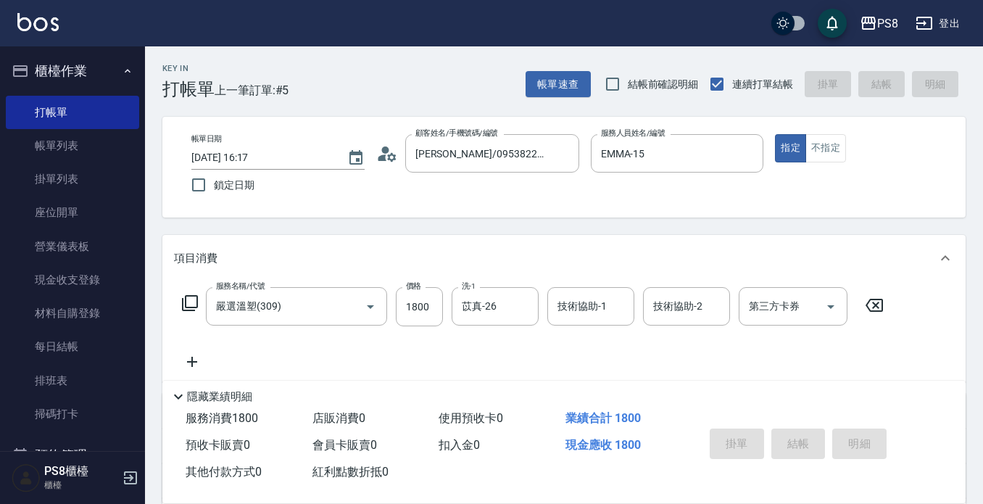
type input "2025/08/15 16:18"
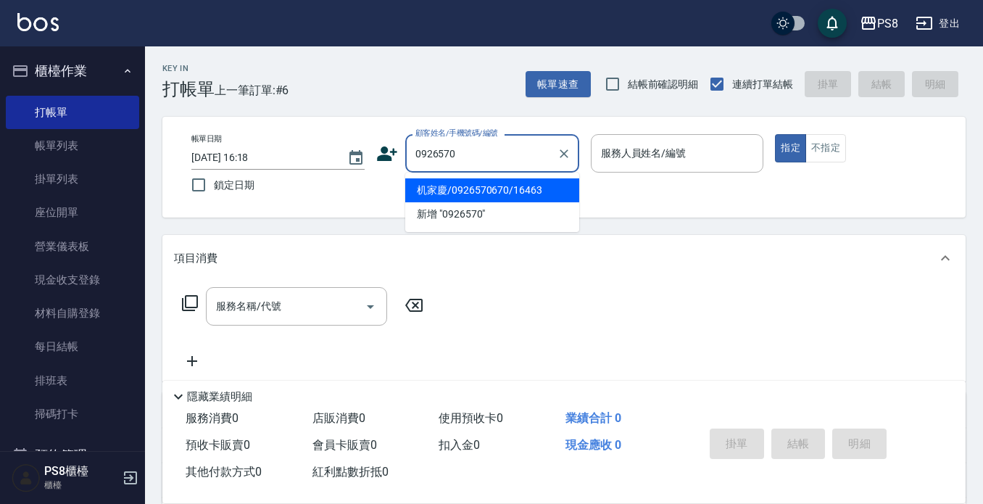
click at [509, 196] on li "机家慶/0926570670/16463" at bounding box center [492, 190] width 174 height 24
type input "机家慶/0926570670/16463"
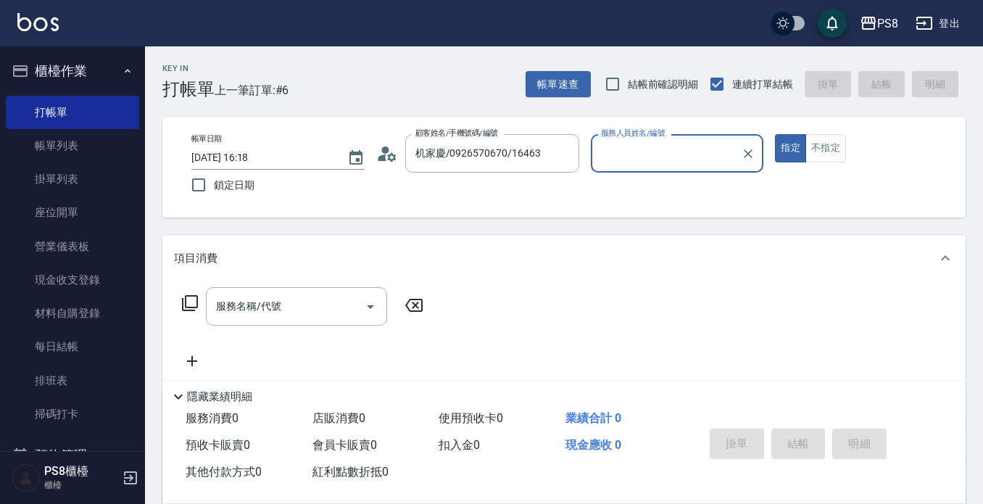
type input "小屋-18"
click at [379, 157] on icon at bounding box center [382, 157] width 9 height 7
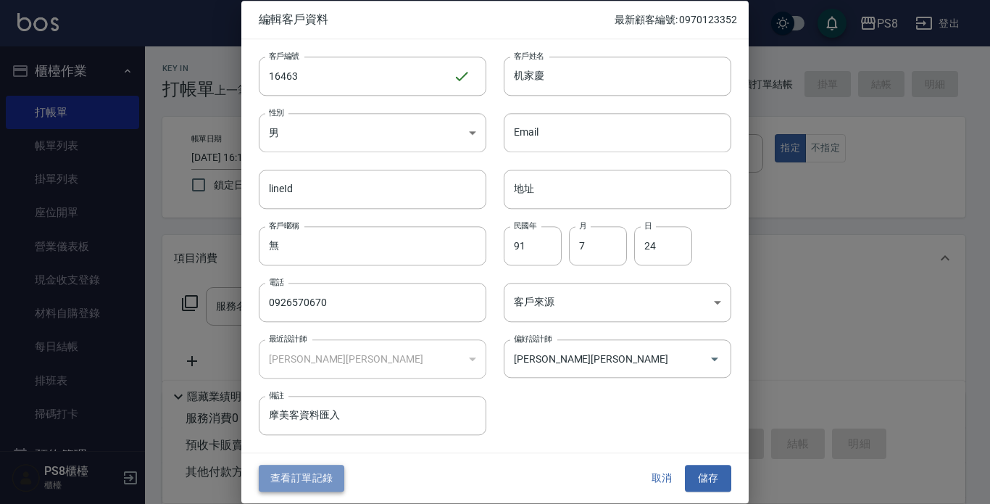
click at [291, 481] on button "查看訂單記錄" at bounding box center [302, 478] width 86 height 27
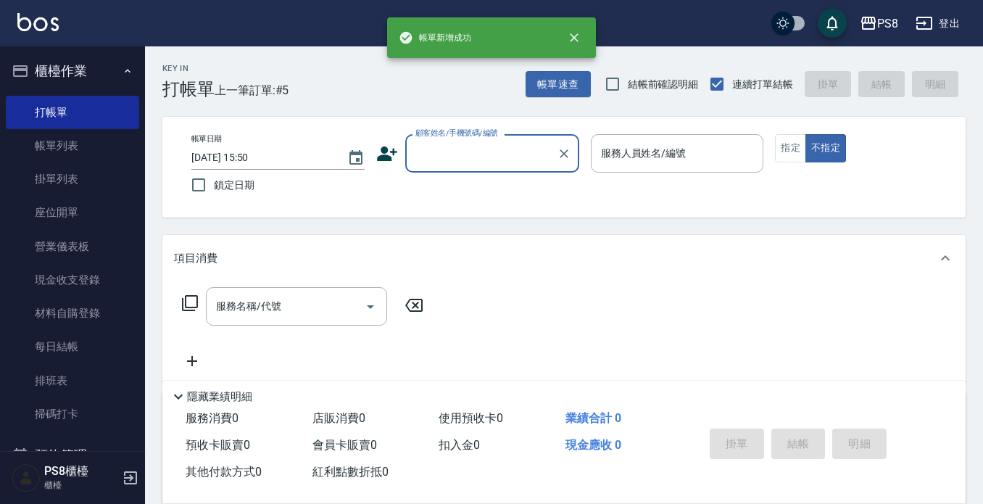
scroll to position [72, 0]
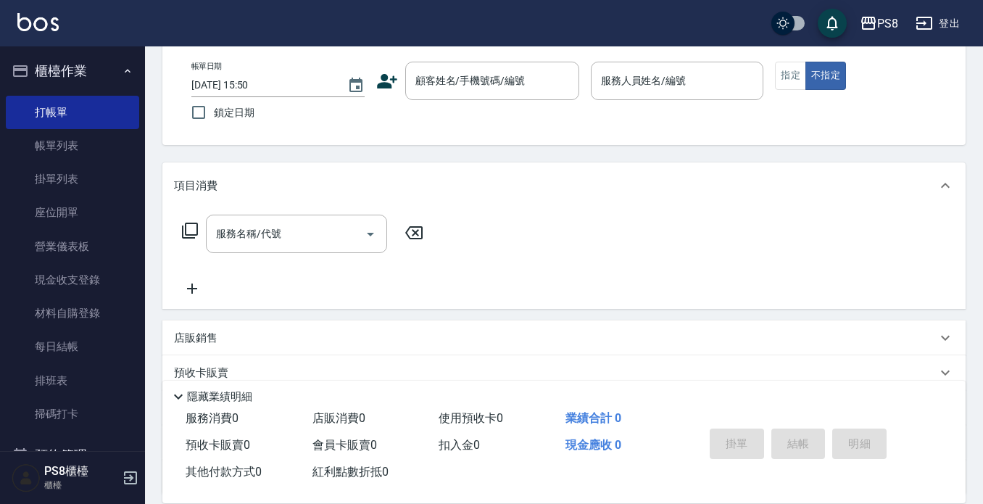
click at [391, 75] on icon at bounding box center [387, 81] width 22 height 22
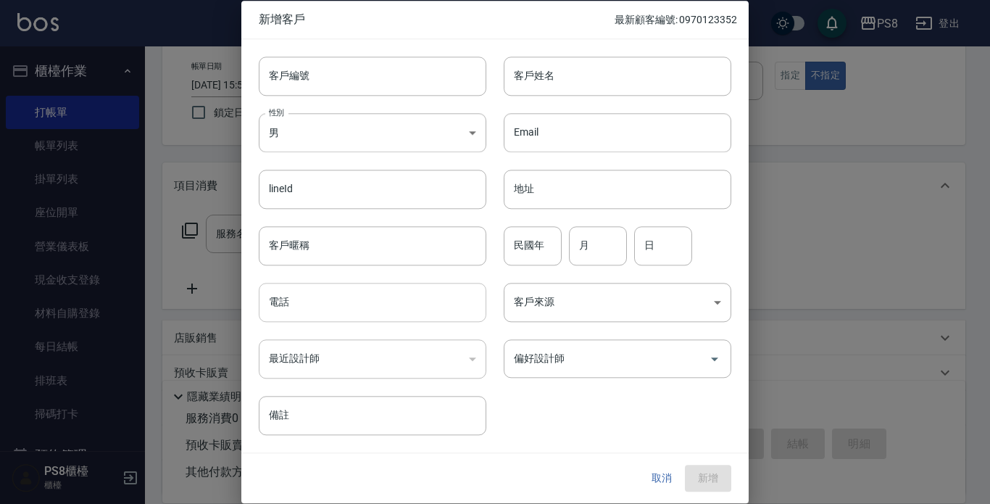
click at [383, 299] on input "電話" at bounding box center [373, 302] width 228 height 39
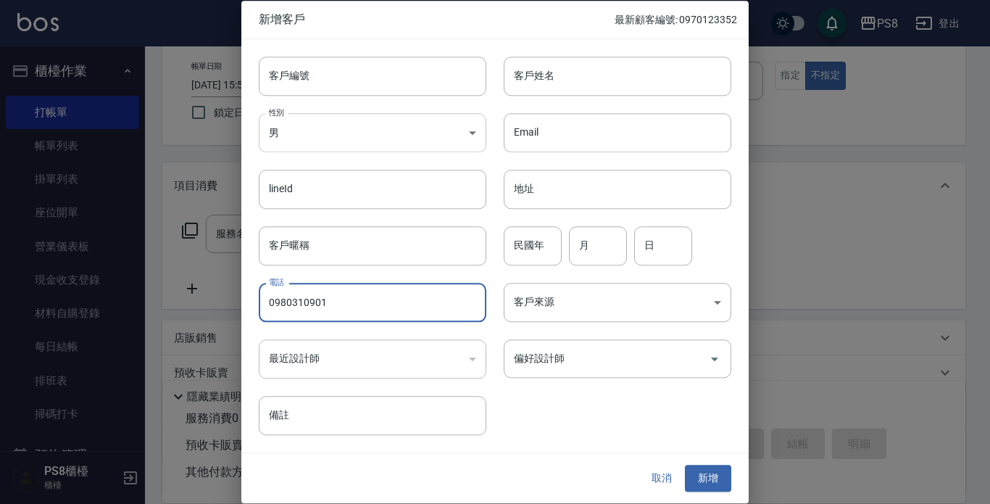
type input "0980310901"
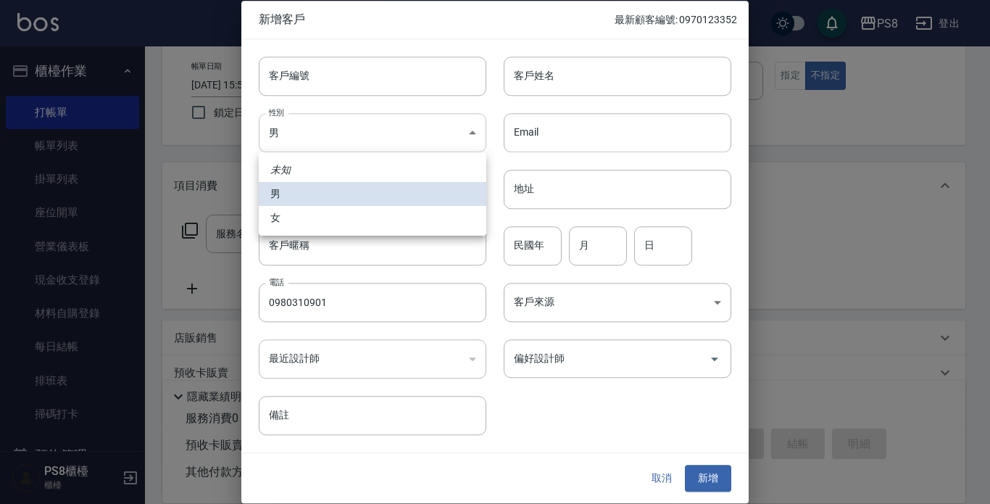
click at [377, 146] on body "PS8 登出 櫃檯作業 打帳單 帳單列表 掛單列表 座位開單 營業儀表板 現金收支登錄 材料自購登錄 每日結帳 排班表 掃碼打卡 預約管理 預約管理 單日預約…" at bounding box center [495, 281] width 990 height 706
click at [386, 214] on li "女" at bounding box center [373, 218] width 228 height 24
type input "[DEMOGRAPHIC_DATA]"
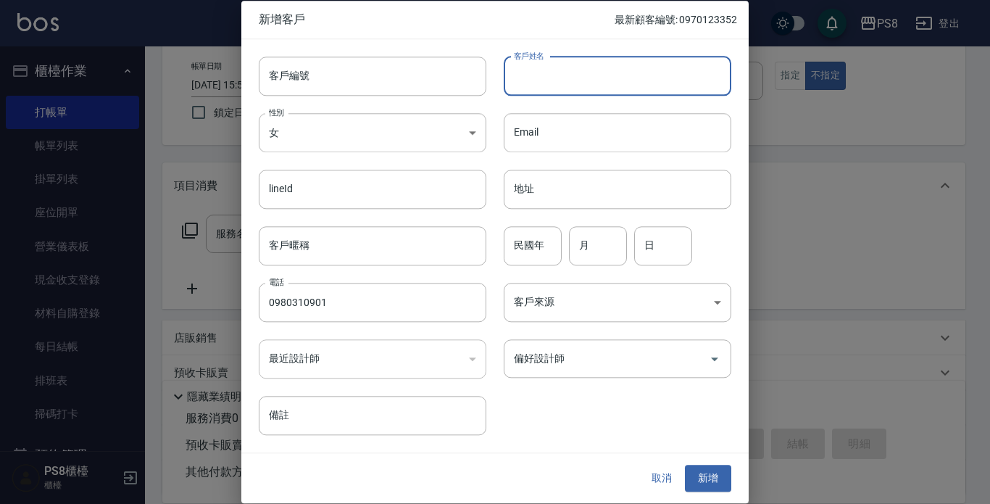
click at [538, 72] on input "客戶姓名" at bounding box center [618, 76] width 228 height 39
type input "邱妍霓"
click at [713, 486] on button "新增" at bounding box center [708, 478] width 46 height 27
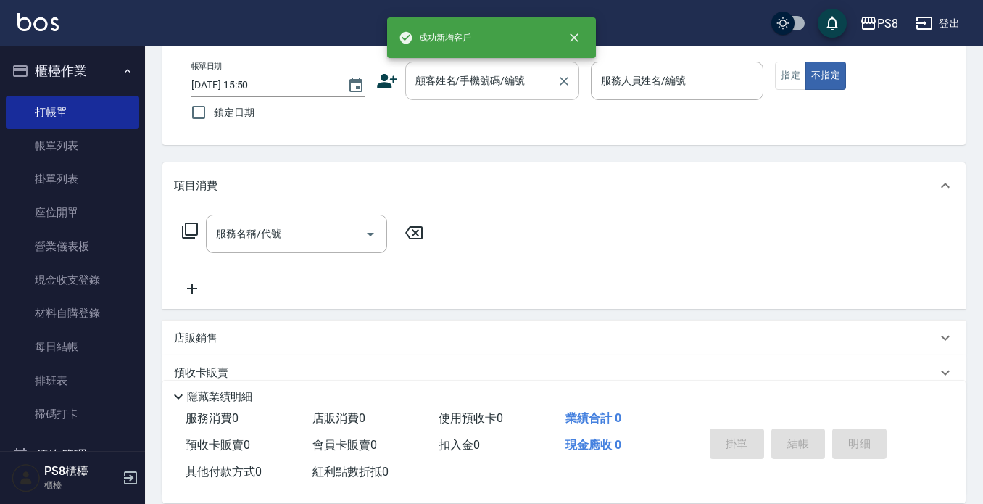
click at [439, 73] on div "顧客姓名/手機號碼/編號 顧客姓名/手機號碼/編號" at bounding box center [492, 81] width 174 height 38
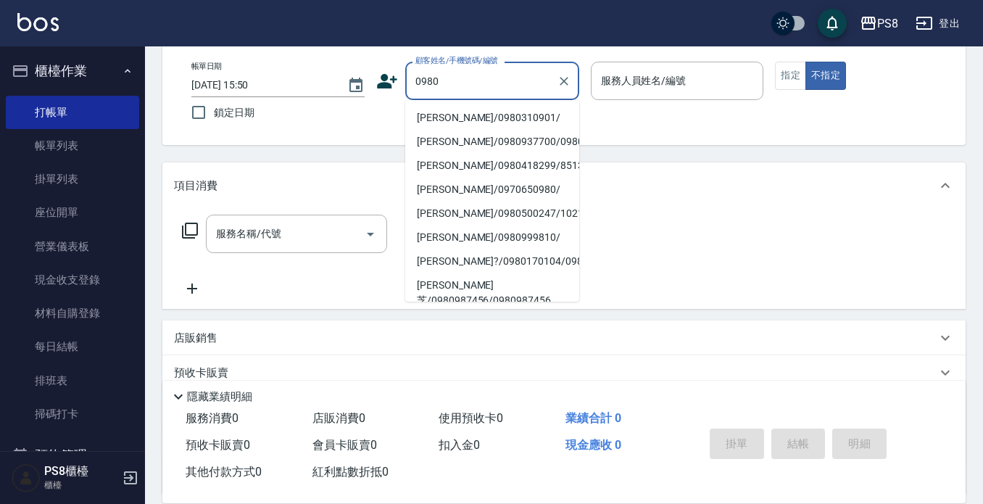
click at [457, 115] on li "邱妍霓/0980310901/" at bounding box center [492, 118] width 174 height 24
type input "邱妍霓/0980310901/"
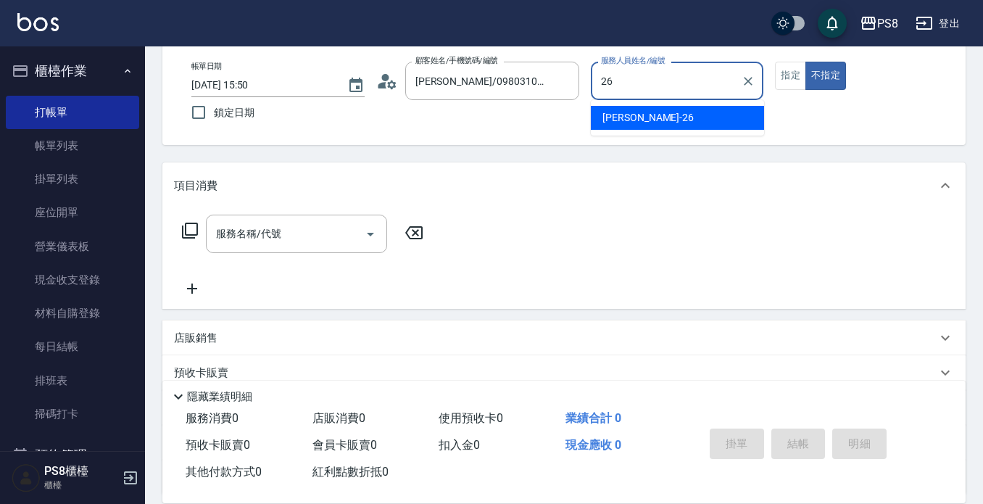
click at [623, 112] on span "苡真 -26" at bounding box center [647, 117] width 91 height 15
type input "苡真-26"
click at [251, 225] on input "服務名稱/代號" at bounding box center [285, 233] width 146 height 25
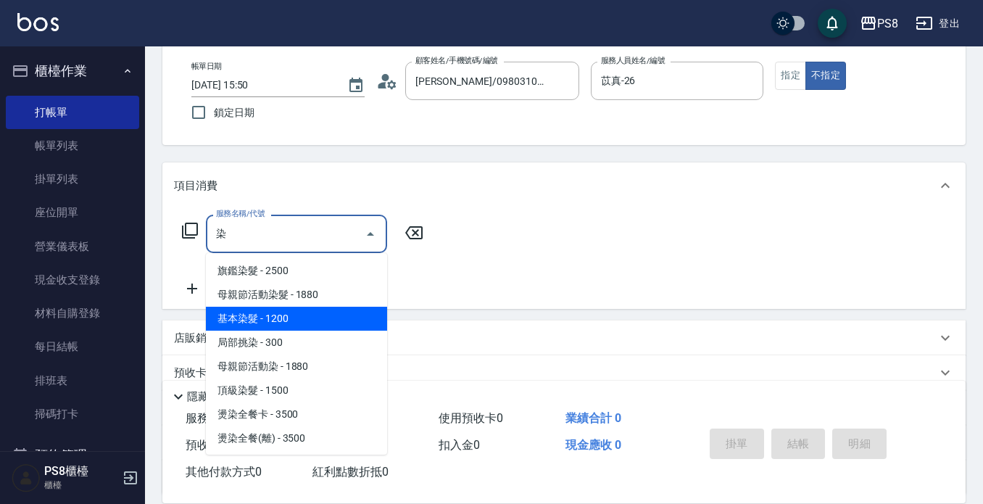
click at [307, 312] on span "基本染髮 - 1200" at bounding box center [296, 319] width 181 height 24
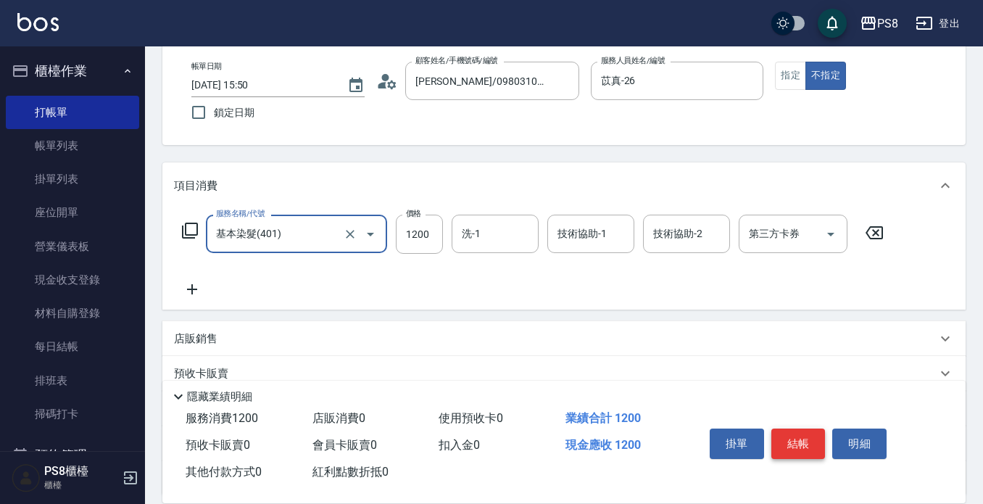
type input "基本染髮(401)"
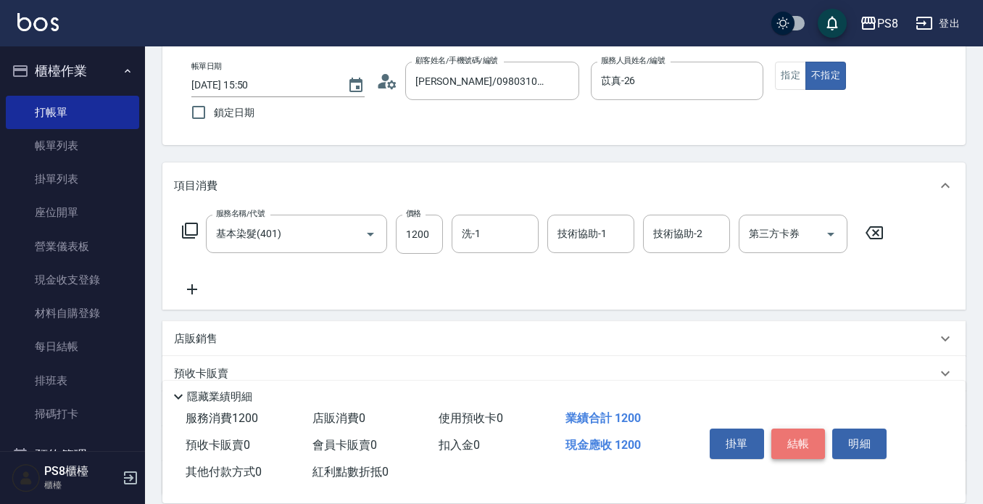
click at [798, 437] on button "結帳" at bounding box center [798, 443] width 54 height 30
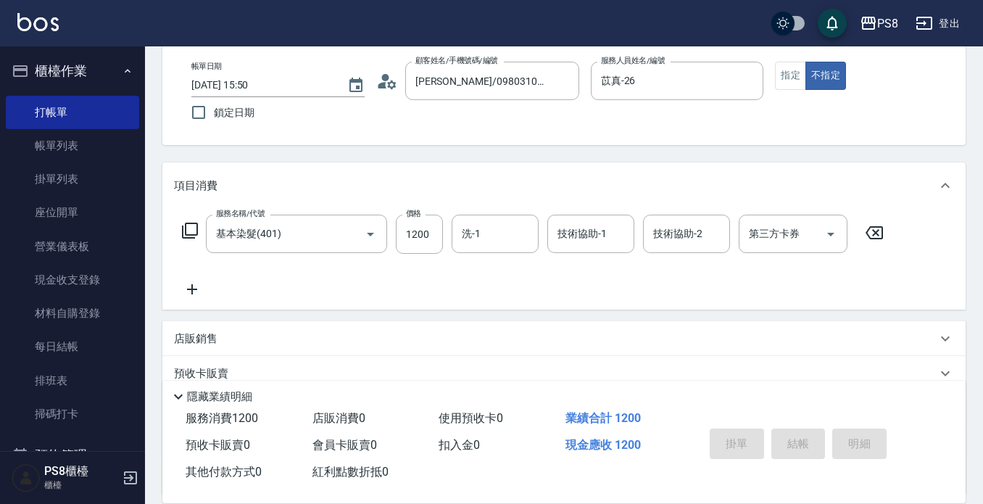
type input "2025/08/15 16:31"
